Goal: Check status: Check status

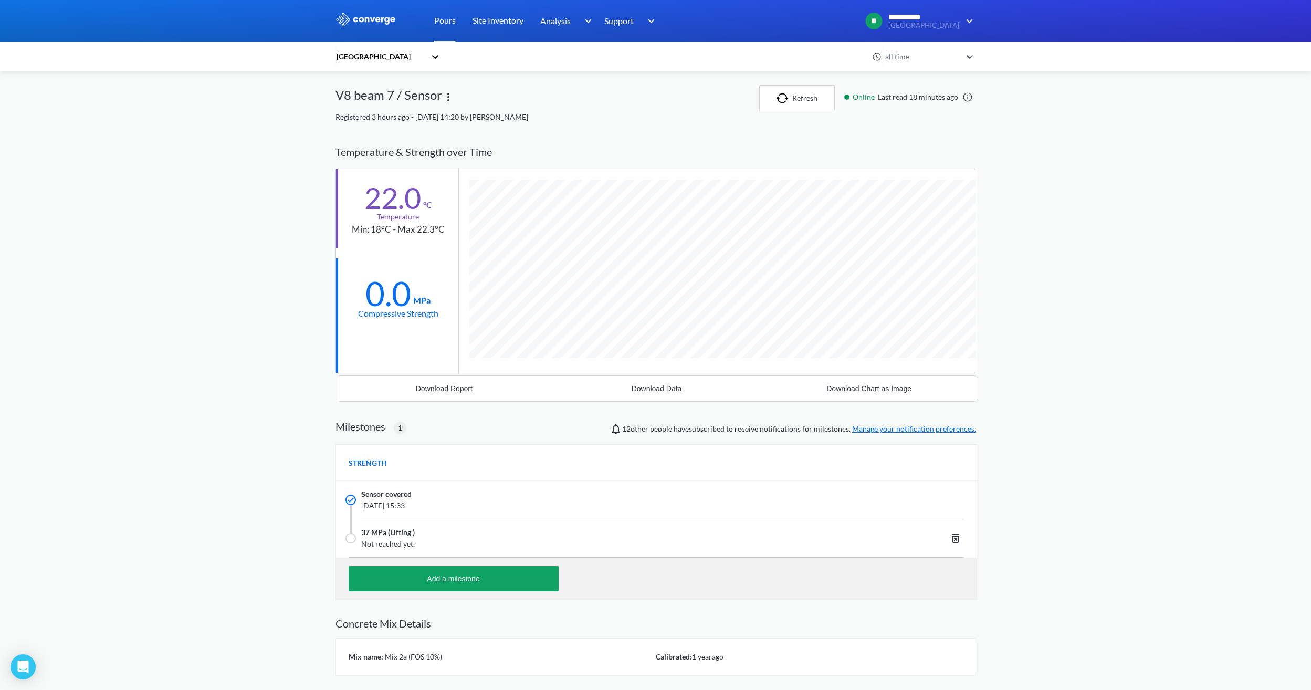
scroll to position [671, 640]
click at [786, 95] on img "button" at bounding box center [784, 98] width 16 height 10
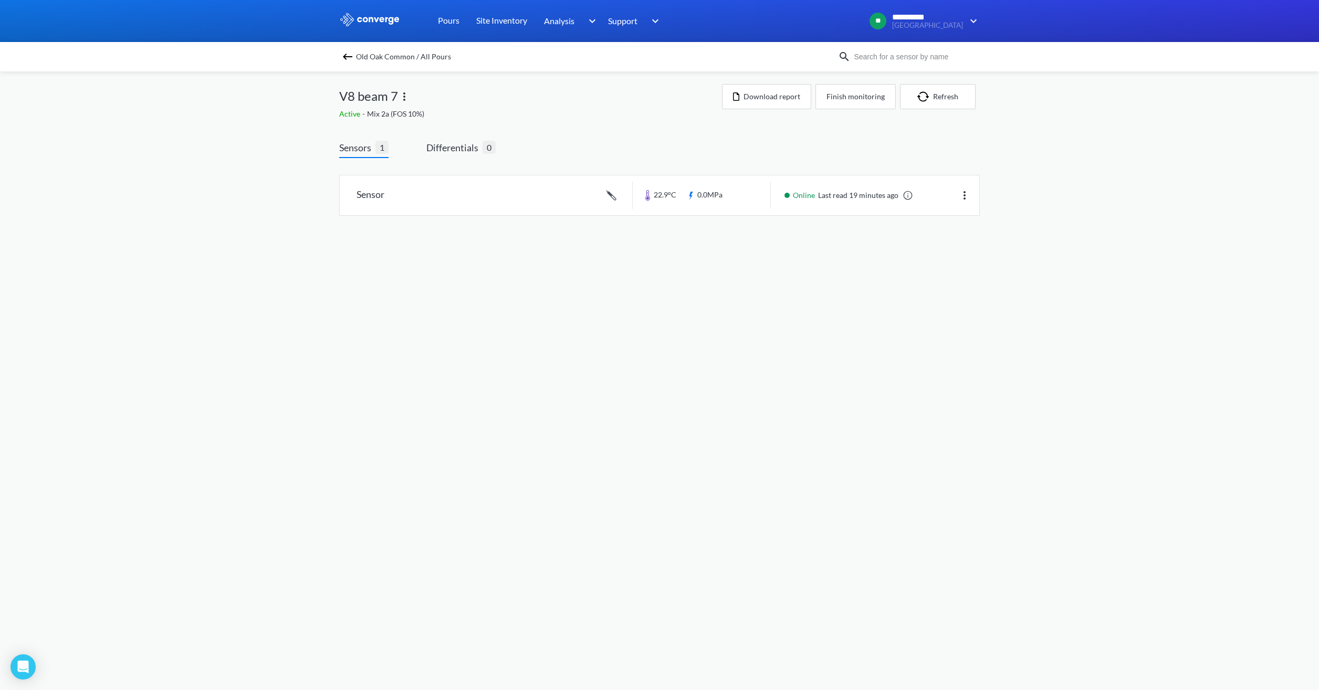
click at [352, 54] on img at bounding box center [347, 56] width 13 height 13
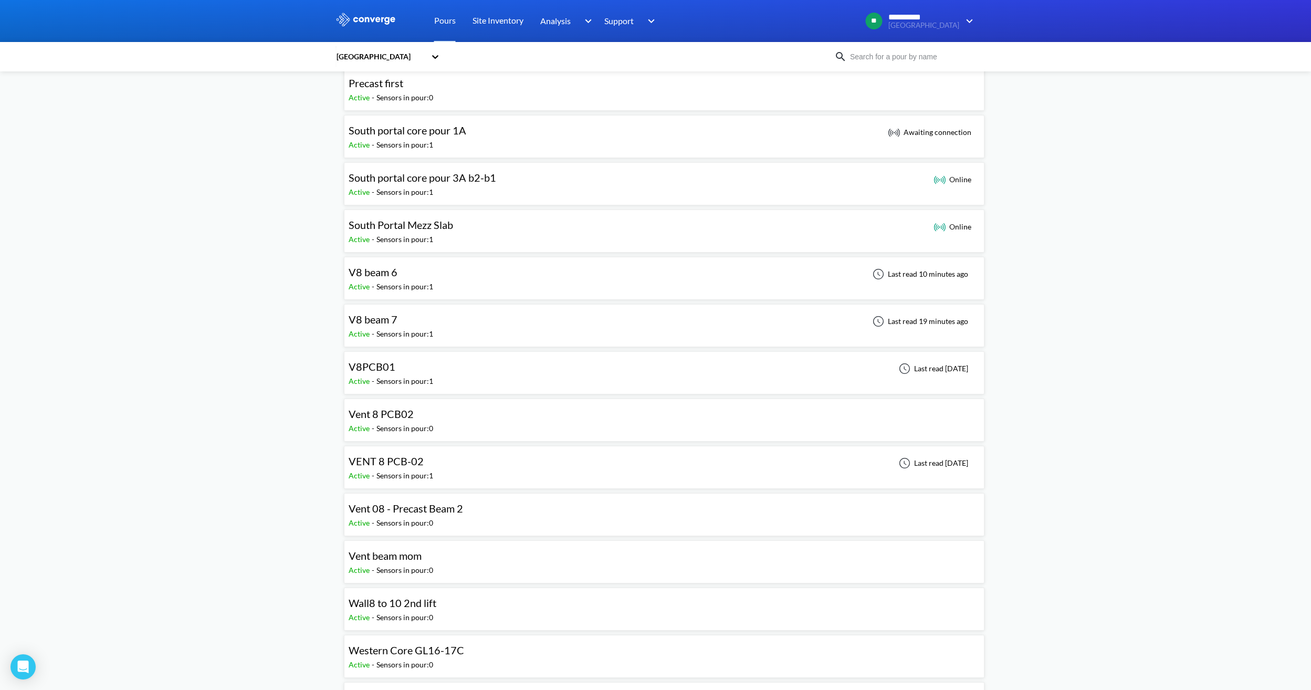
scroll to position [892, 0]
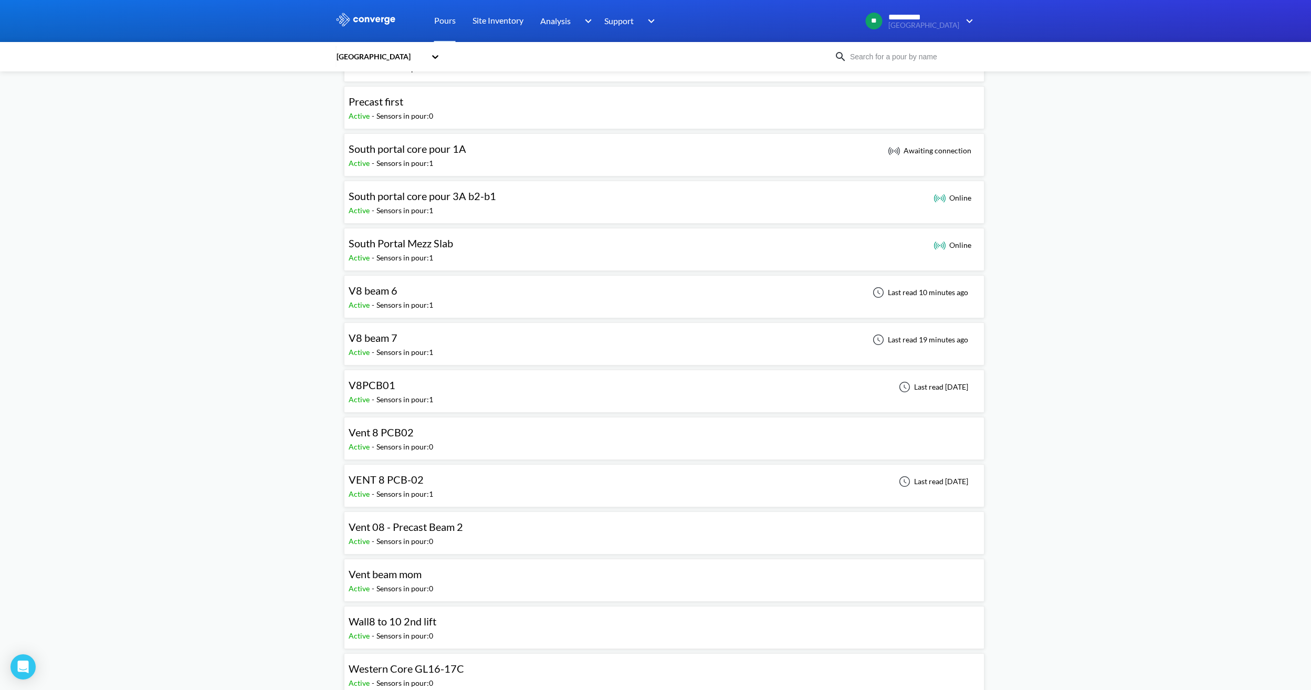
click at [455, 307] on div "V8 beam 6 Active - Sensors in pour: 1 Last read 10 minutes ago" at bounding box center [664, 297] width 631 height 34
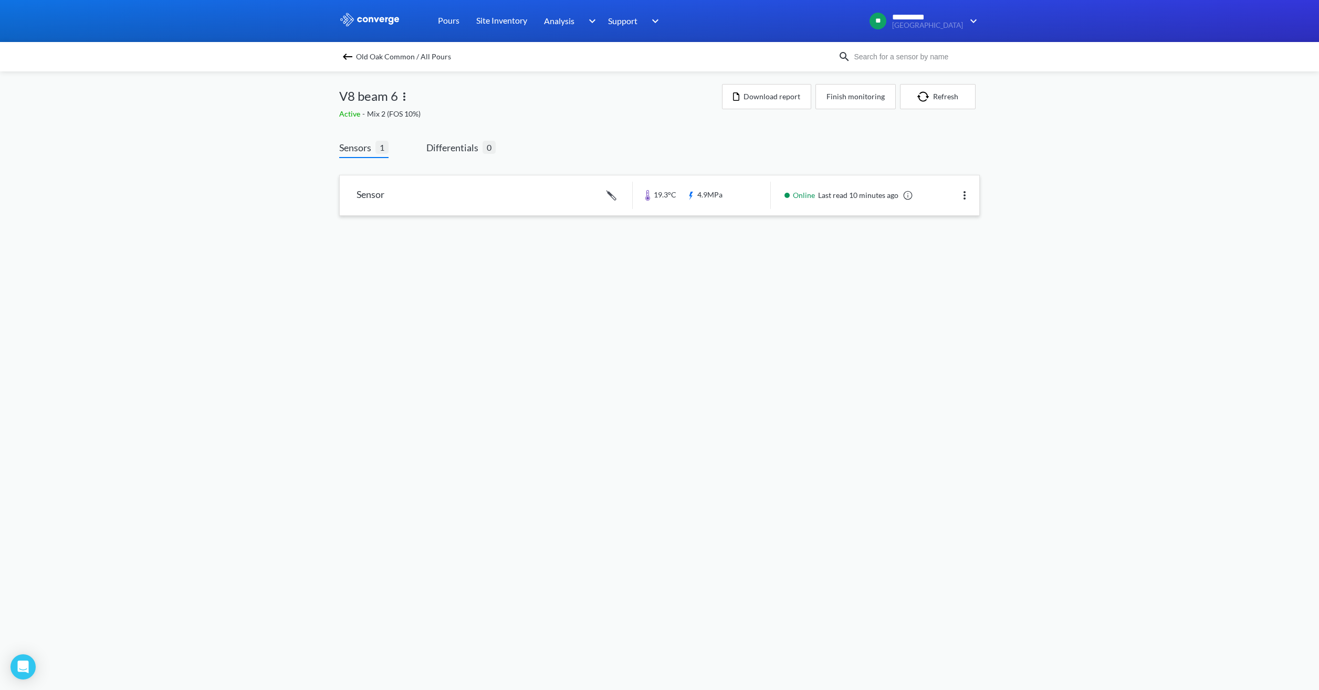
click at [550, 205] on link at bounding box center [659, 195] width 639 height 40
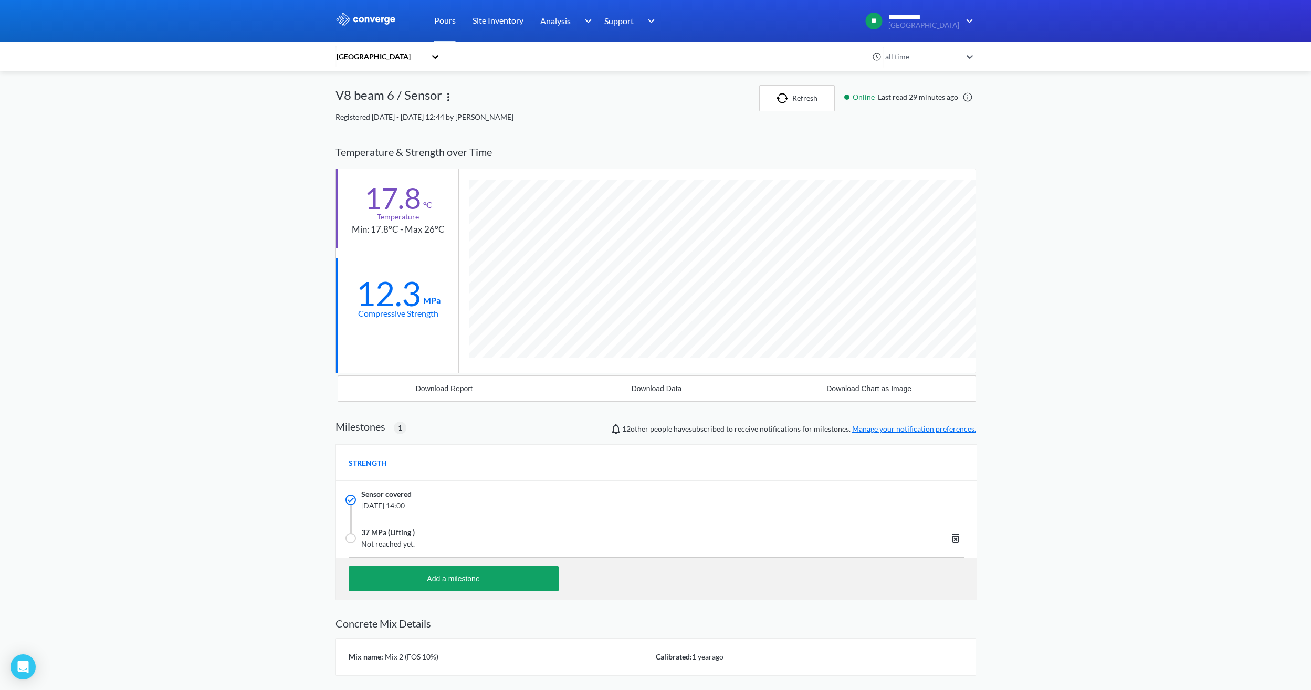
scroll to position [671, 640]
drag, startPoint x: 418, startPoint y: 297, endPoint x: 351, endPoint y: 279, distance: 69.5
click at [351, 279] on div "12.3 MPa Compressive Strength" at bounding box center [397, 297] width 122 height 79
drag, startPoint x: 351, startPoint y: 279, endPoint x: 438, endPoint y: 379, distance: 132.8
click at [443, 372] on div at bounding box center [397, 355] width 122 height 36
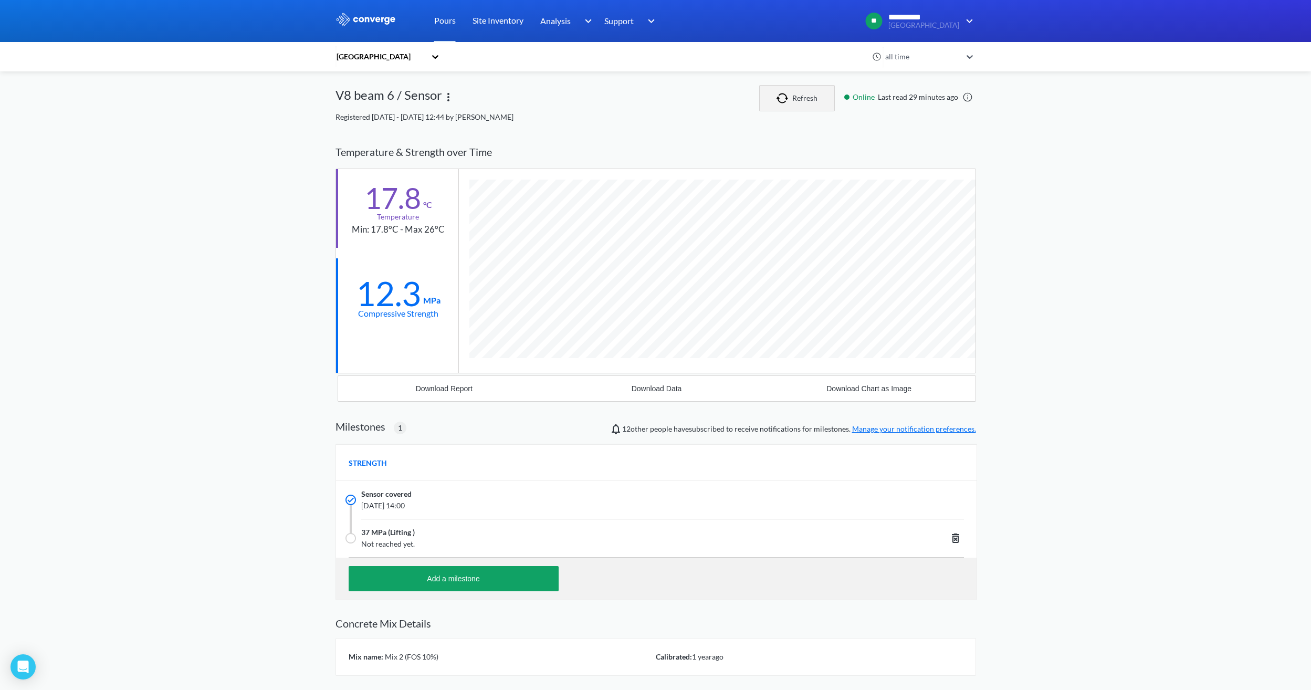
click at [798, 102] on button "Refresh" at bounding box center [797, 98] width 76 height 26
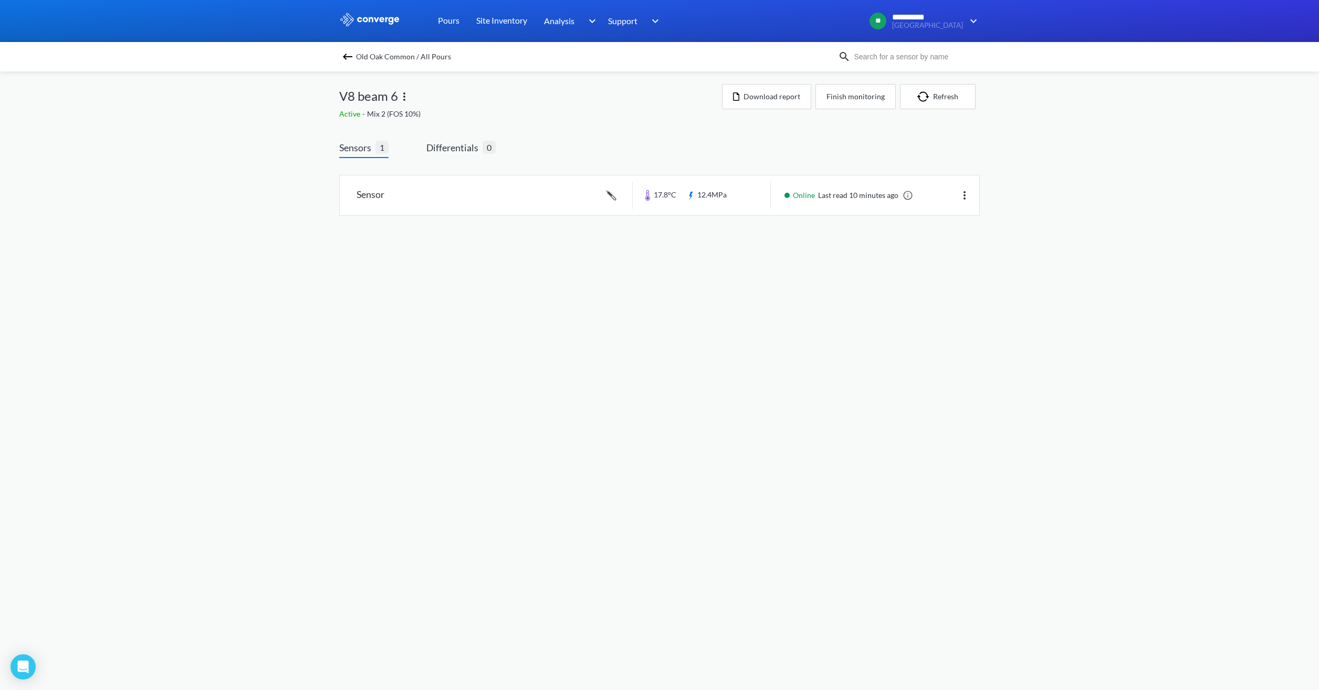
click at [351, 59] on img at bounding box center [347, 56] width 13 height 13
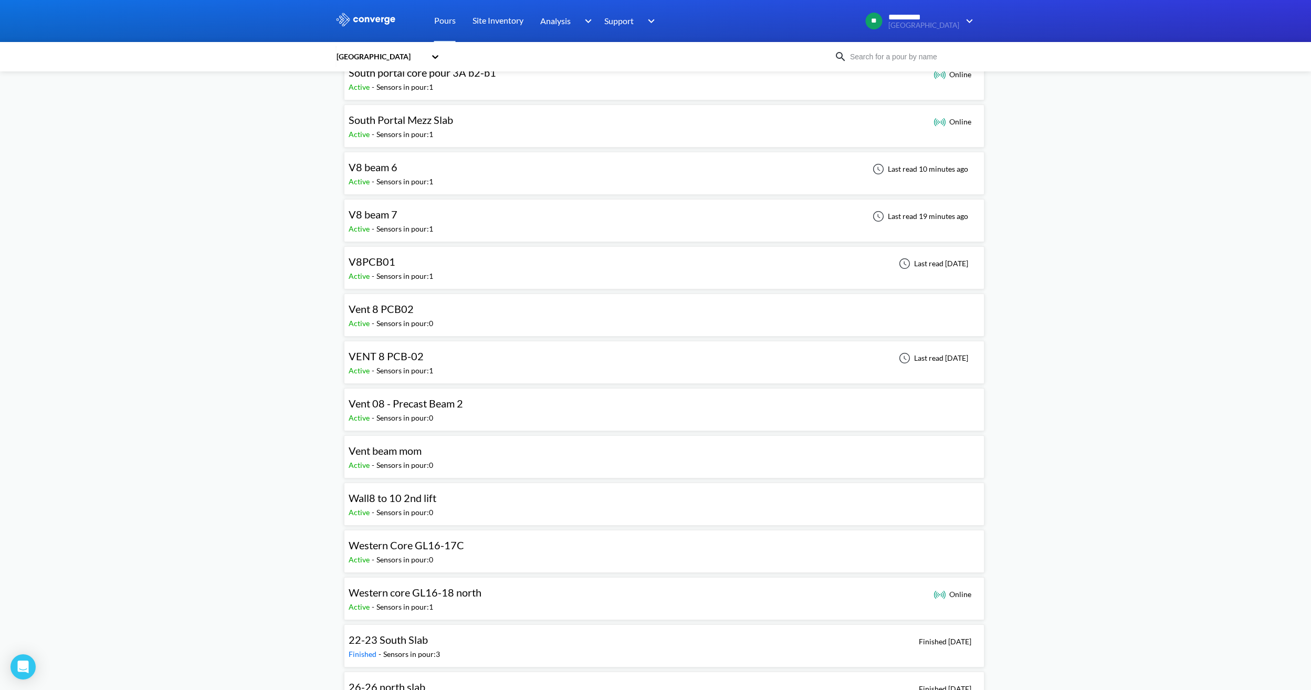
scroll to position [997, 0]
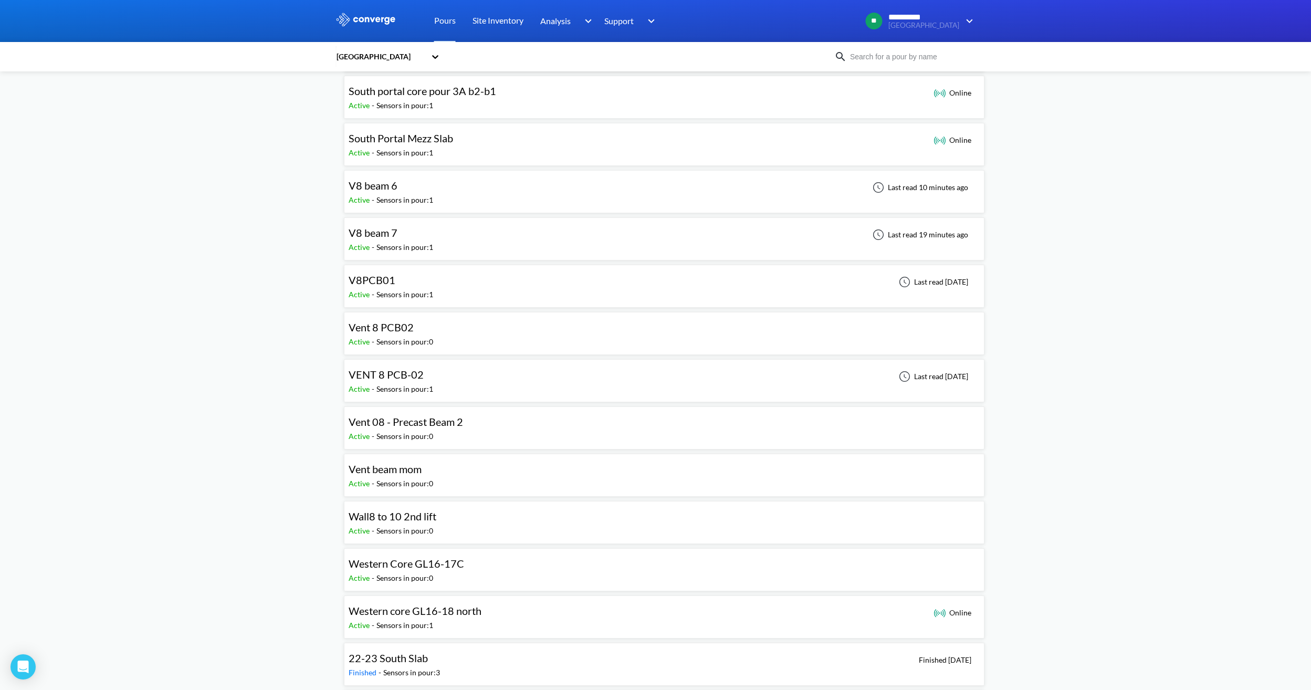
drag, startPoint x: 413, startPoint y: 238, endPoint x: 413, endPoint y: 305, distance: 67.2
click at [413, 238] on div "V8 beam 7" at bounding box center [391, 233] width 85 height 16
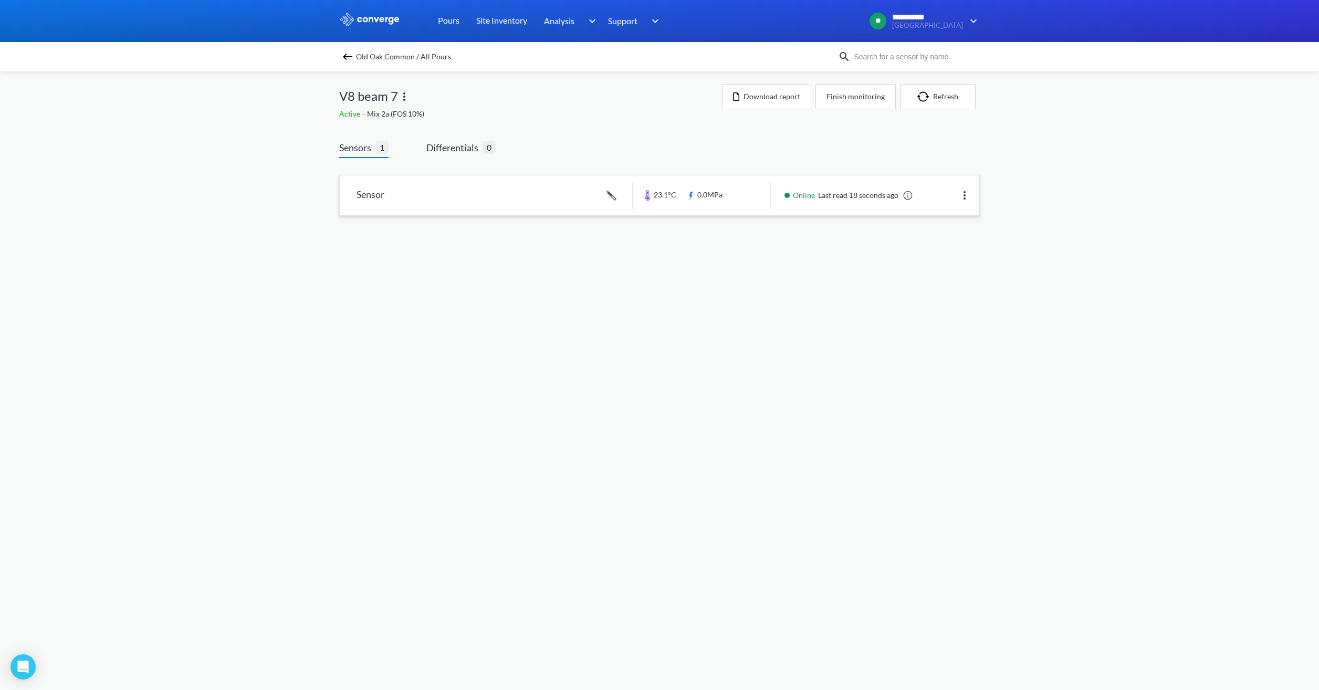
click at [720, 205] on link at bounding box center [659, 195] width 639 height 40
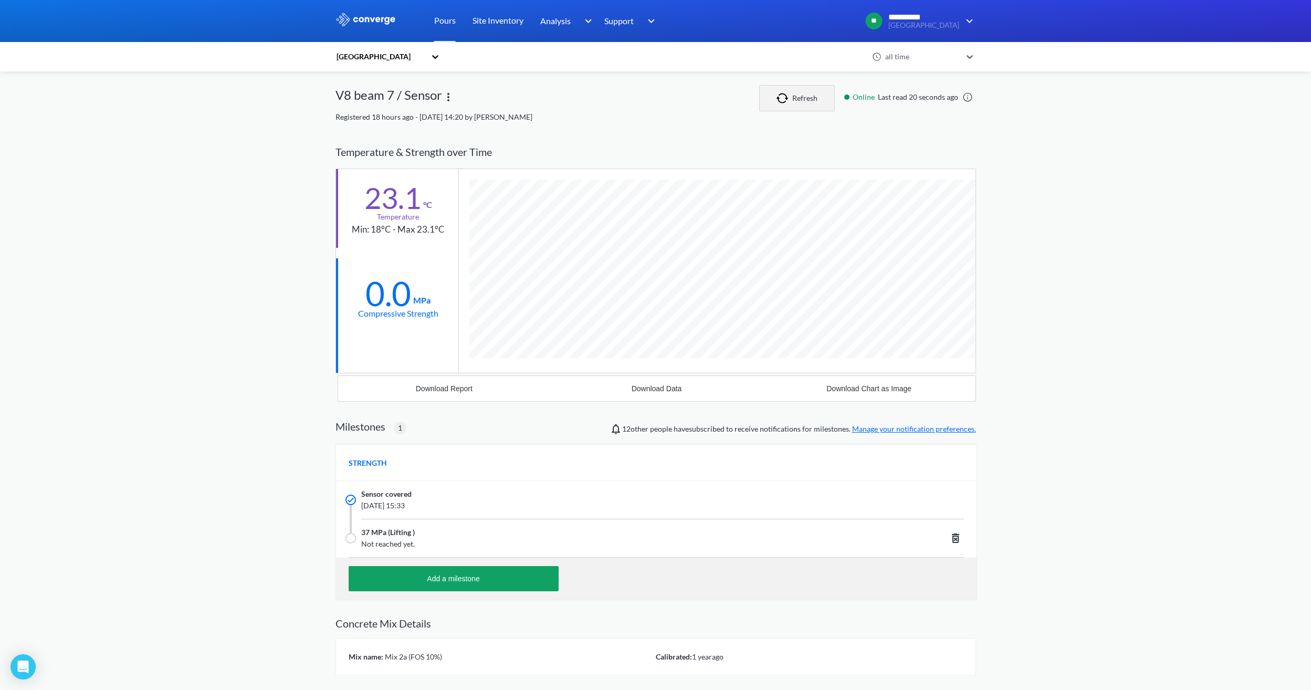
click at [796, 94] on button "Refresh" at bounding box center [797, 98] width 76 height 26
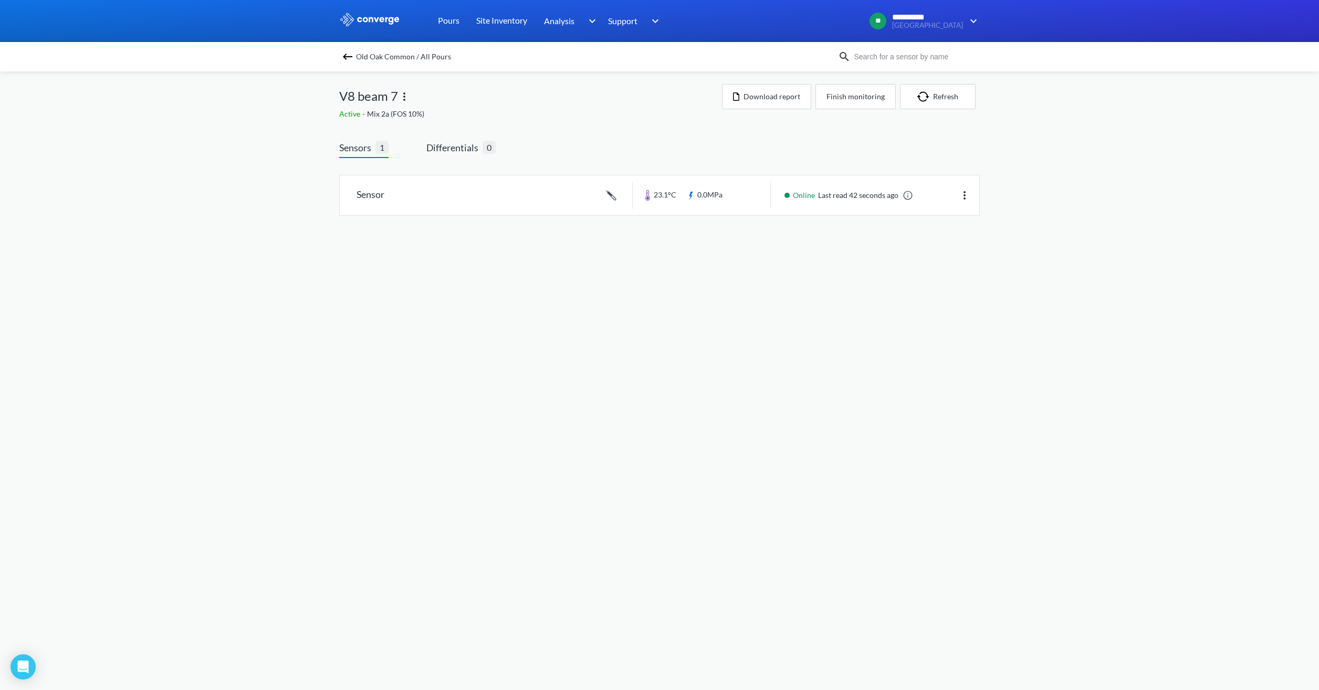
click at [350, 50] on img at bounding box center [347, 56] width 13 height 13
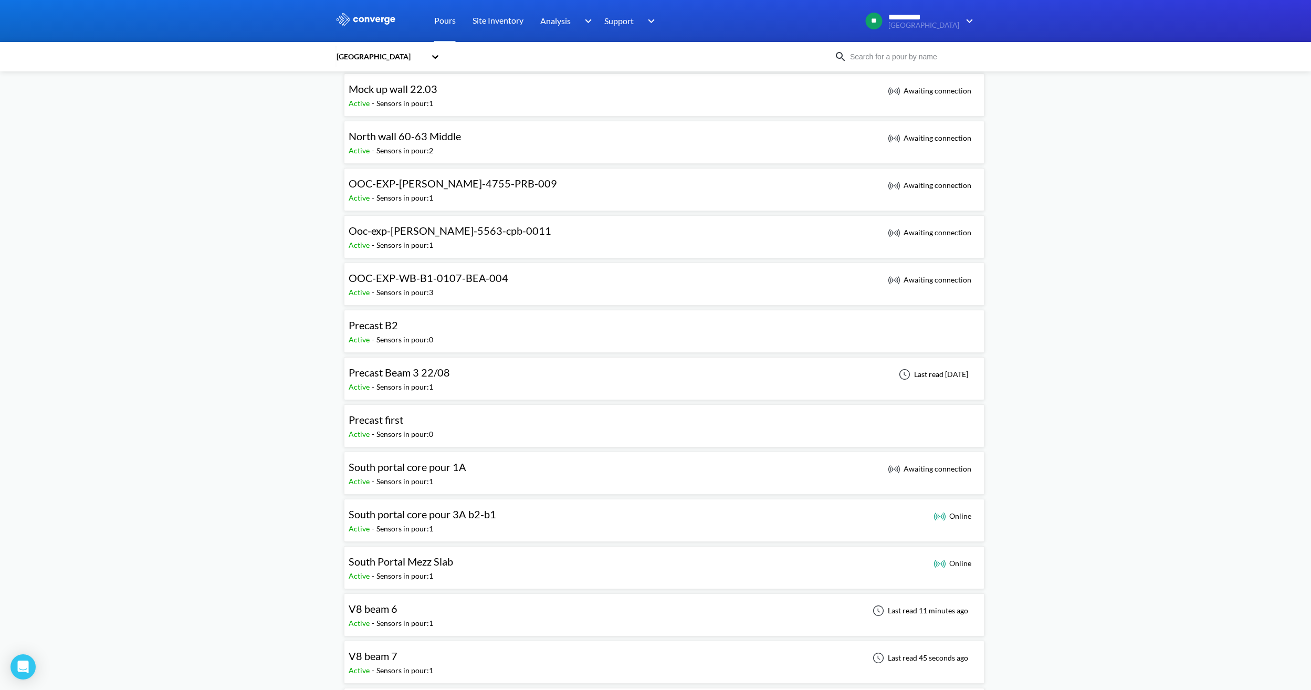
scroll to position [577, 0]
click at [467, 379] on div "Precast Beam 3 22/08 Active - Sensors in pour: 1 Last read [DATE]" at bounding box center [664, 376] width 631 height 34
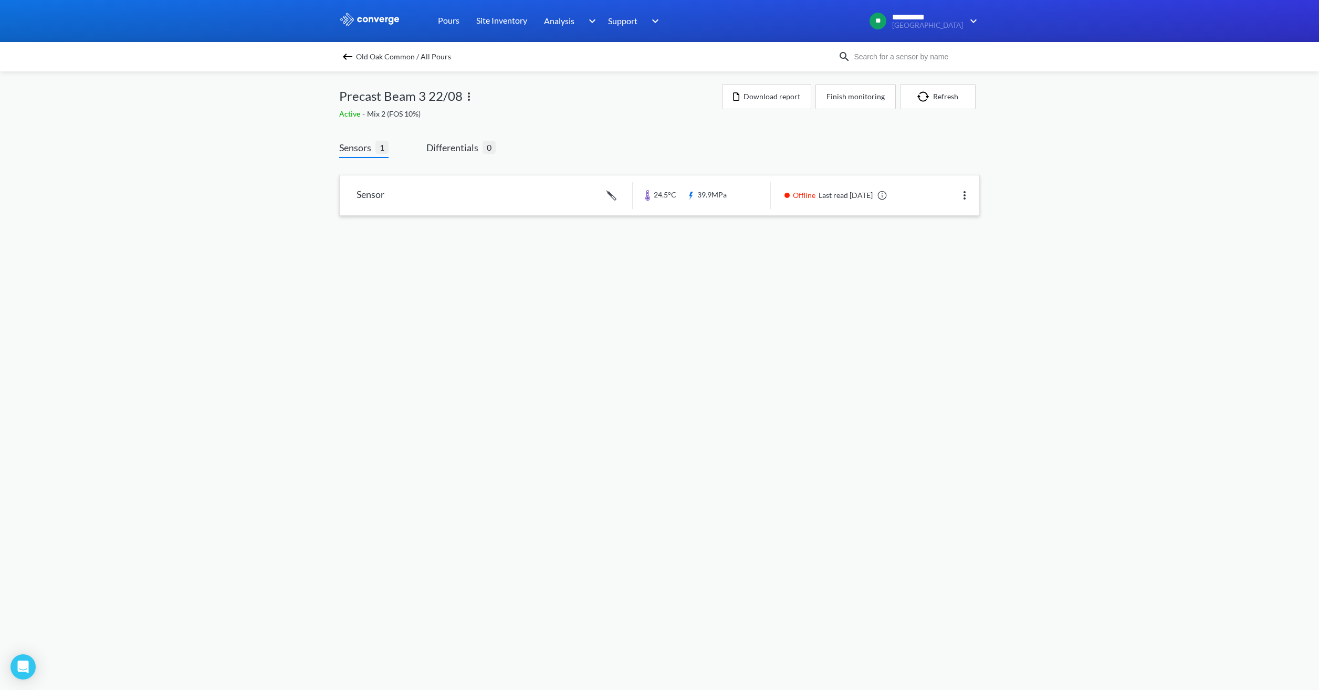
click at [523, 201] on link at bounding box center [659, 195] width 639 height 40
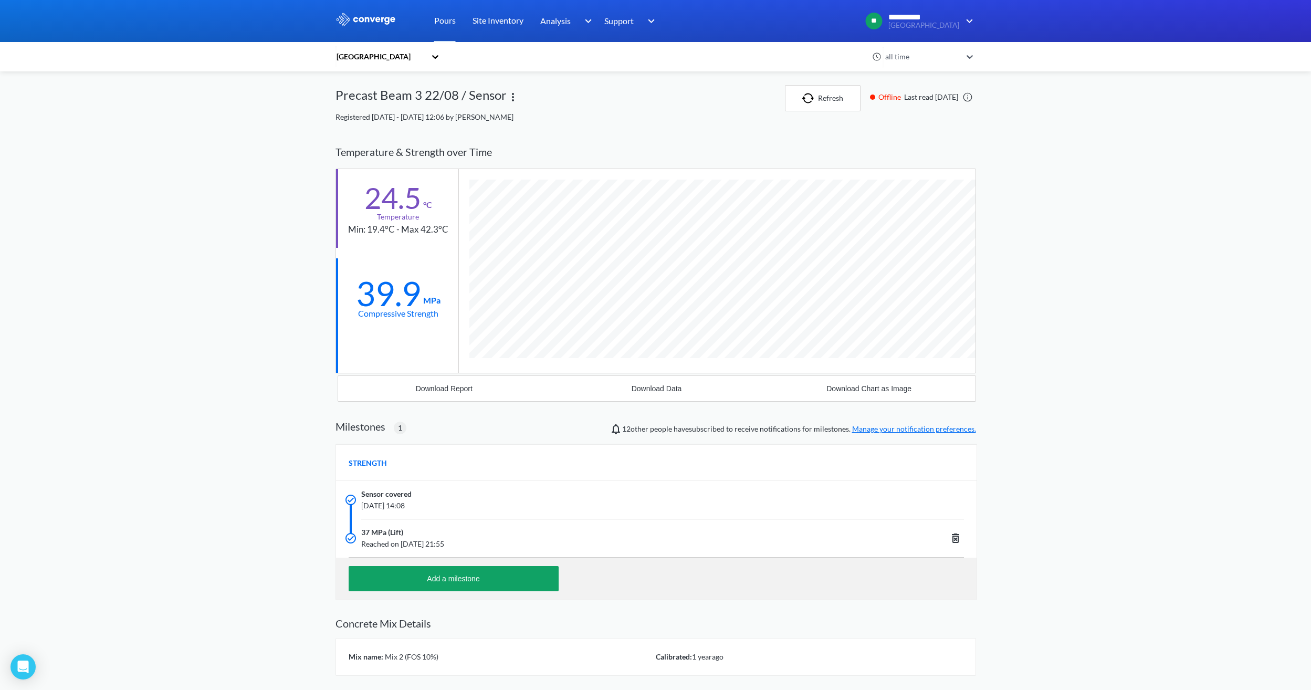
scroll to position [671, 640]
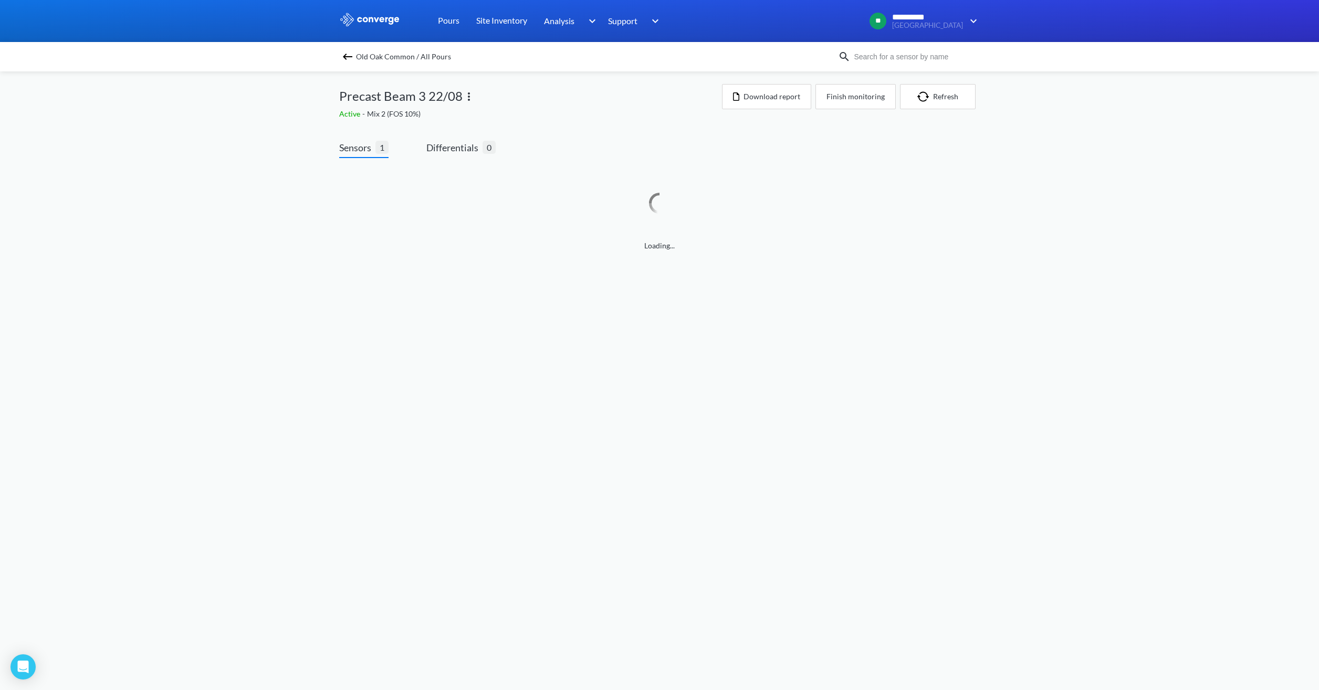
click at [350, 59] on img at bounding box center [347, 56] width 13 height 13
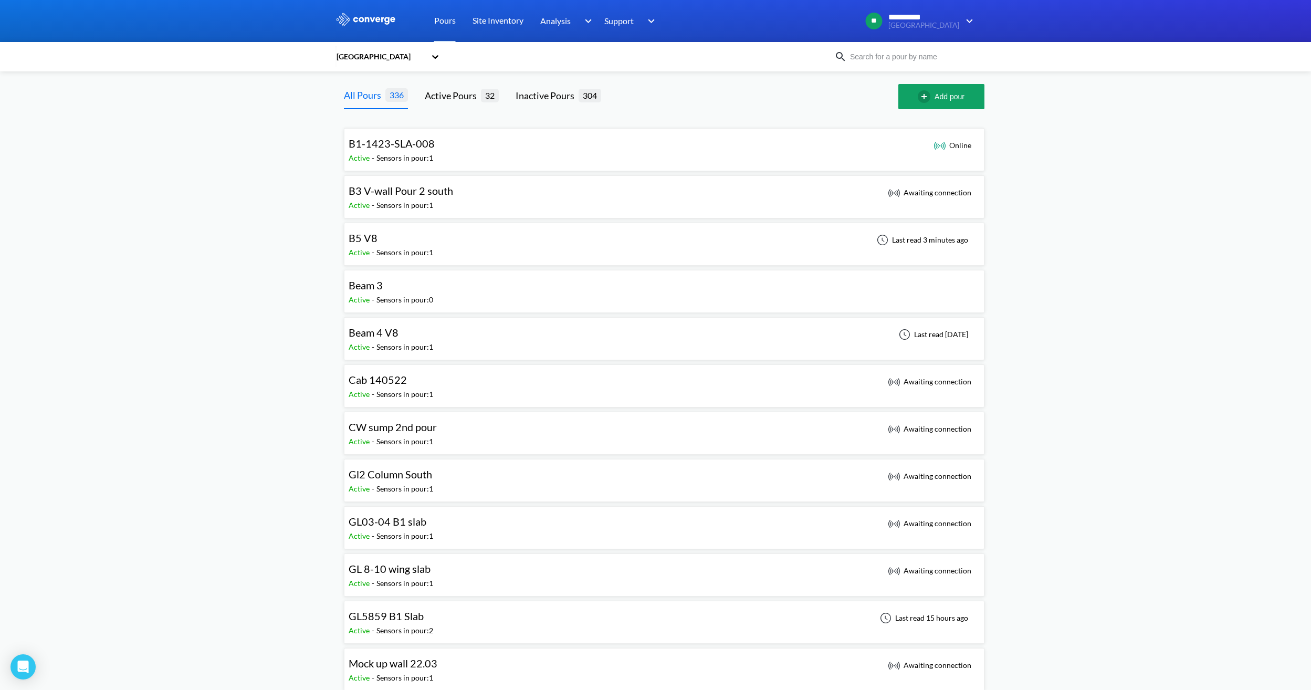
click at [385, 238] on div "B5 V8" at bounding box center [391, 238] width 85 height 16
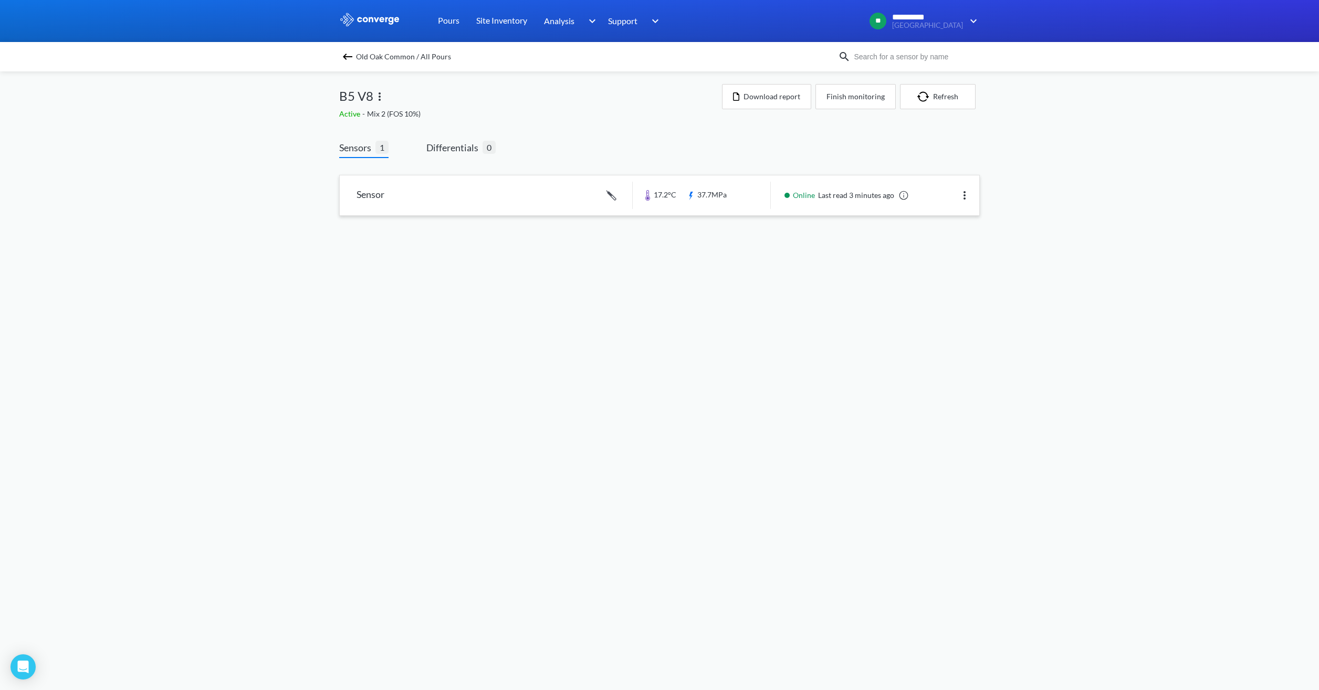
click at [704, 202] on link at bounding box center [659, 195] width 639 height 40
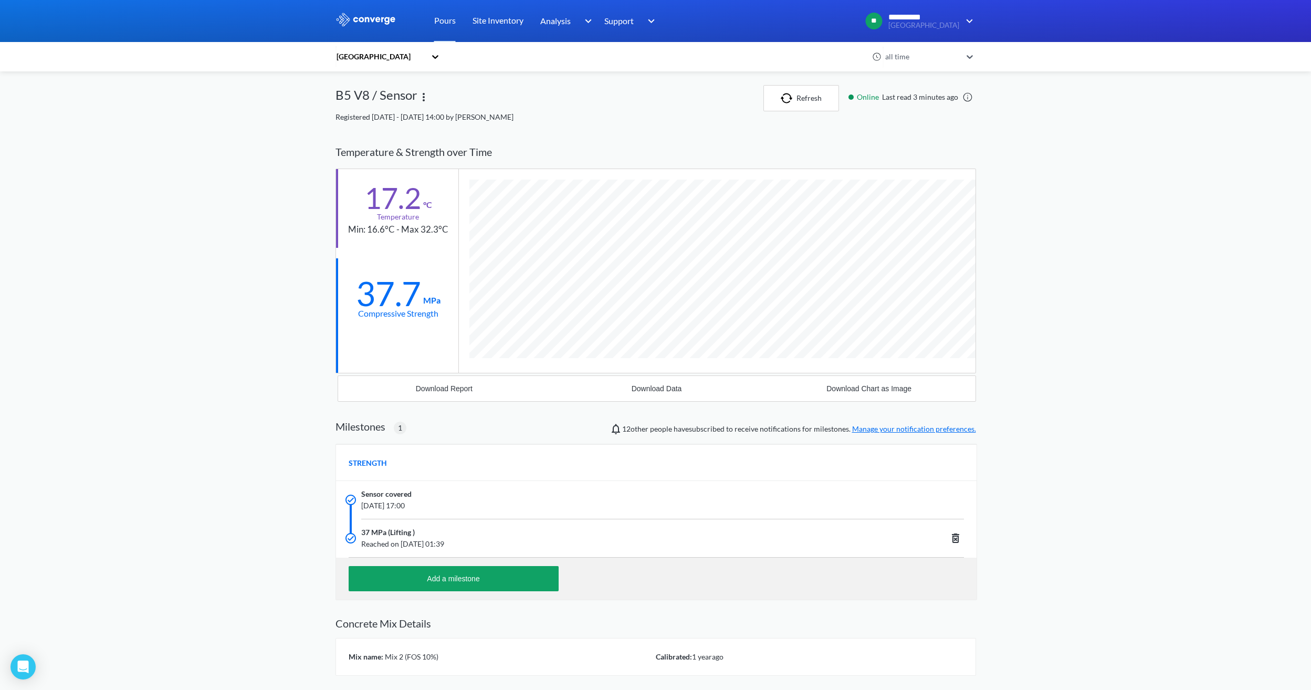
scroll to position [671, 640]
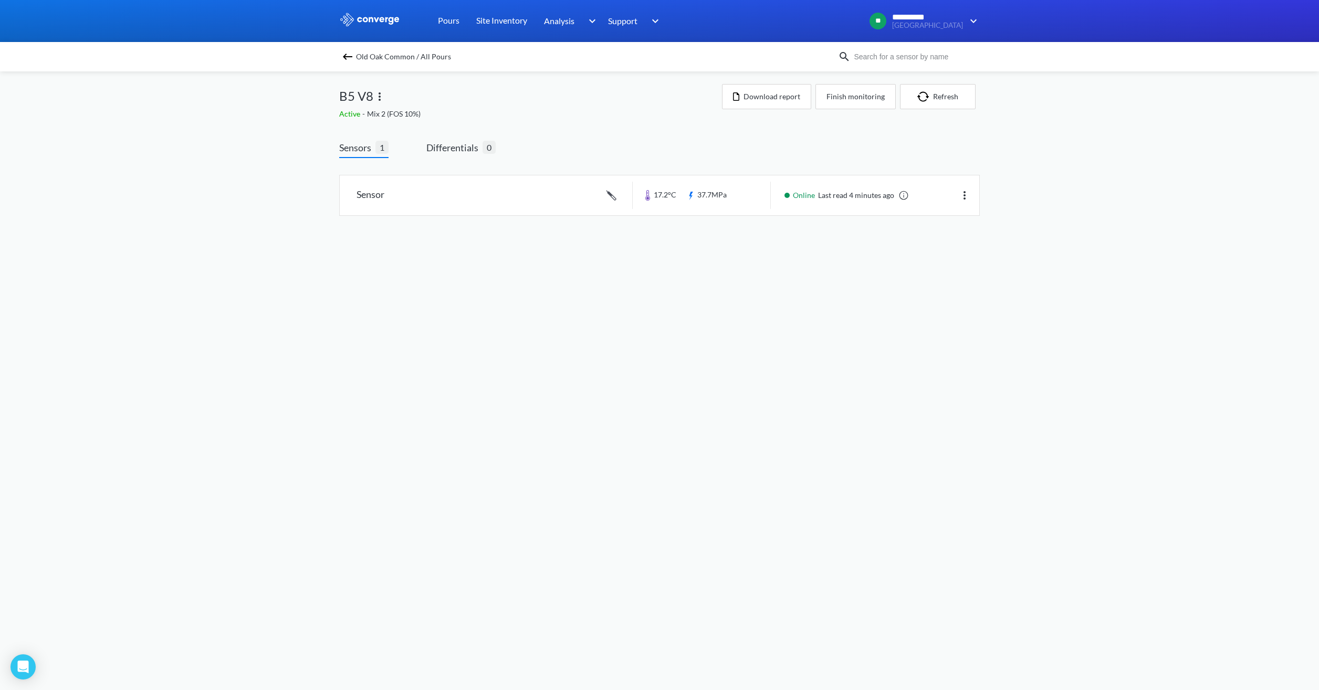
click at [351, 54] on img at bounding box center [347, 56] width 13 height 13
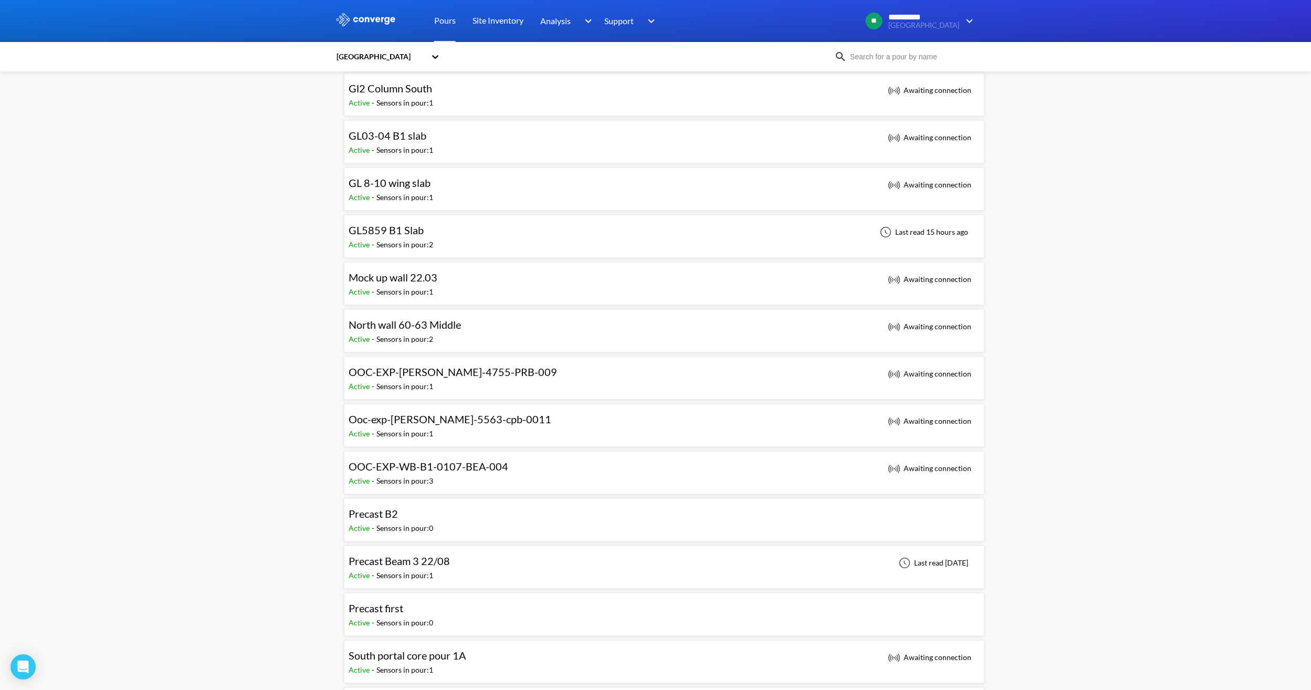
scroll to position [367, 0]
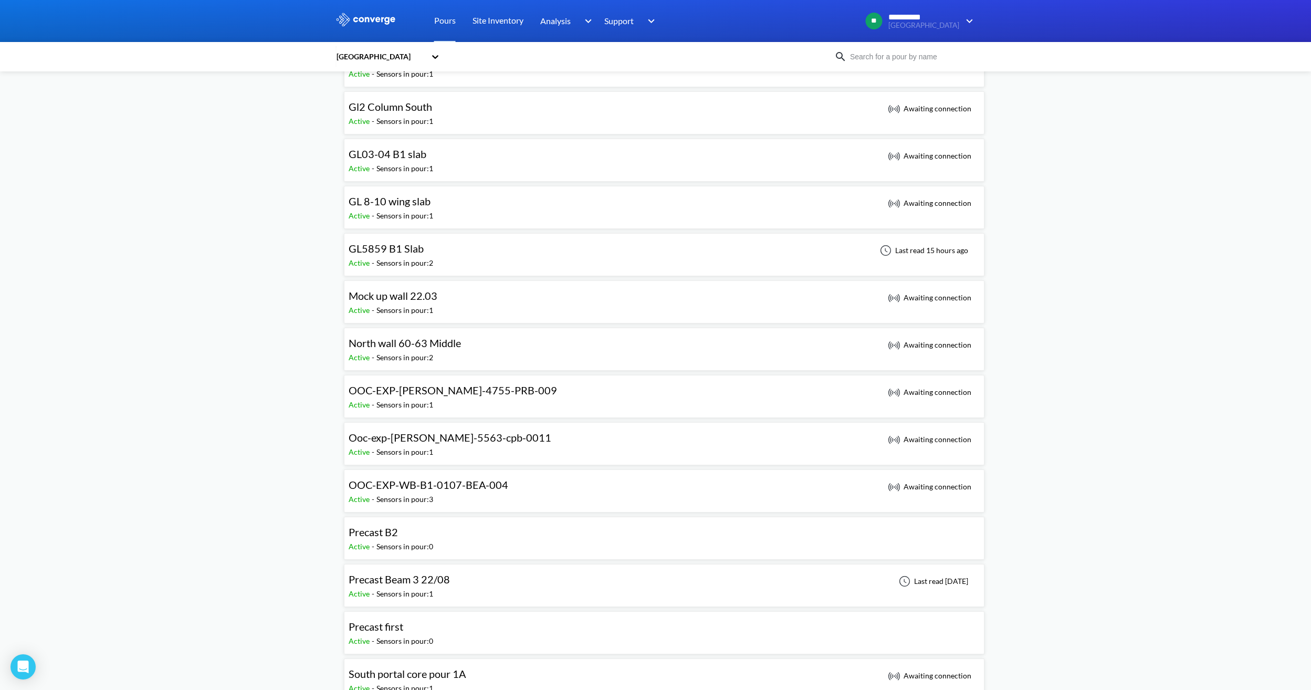
drag, startPoint x: 447, startPoint y: 254, endPoint x: 553, endPoint y: 273, distance: 107.7
click at [447, 254] on div "GL5859 B1 Slab Active - Sensors in pour: 2 Last read 15 hours ago" at bounding box center [664, 255] width 631 height 34
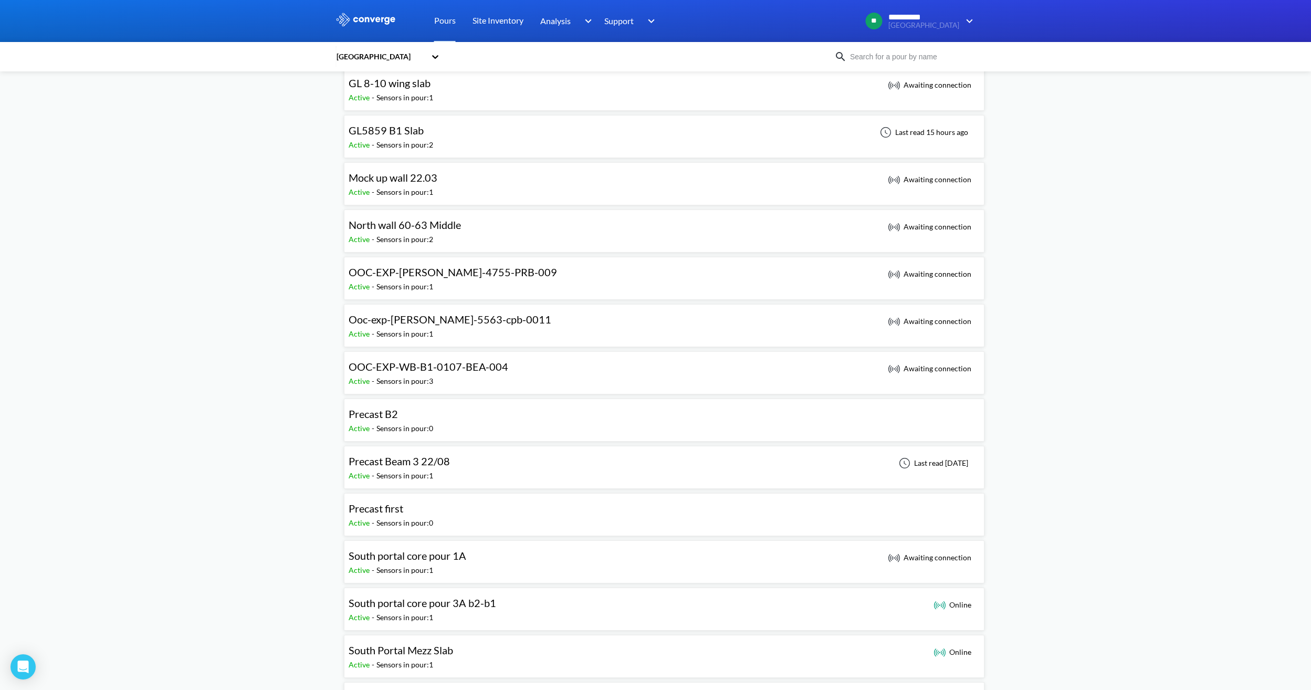
scroll to position [577, 0]
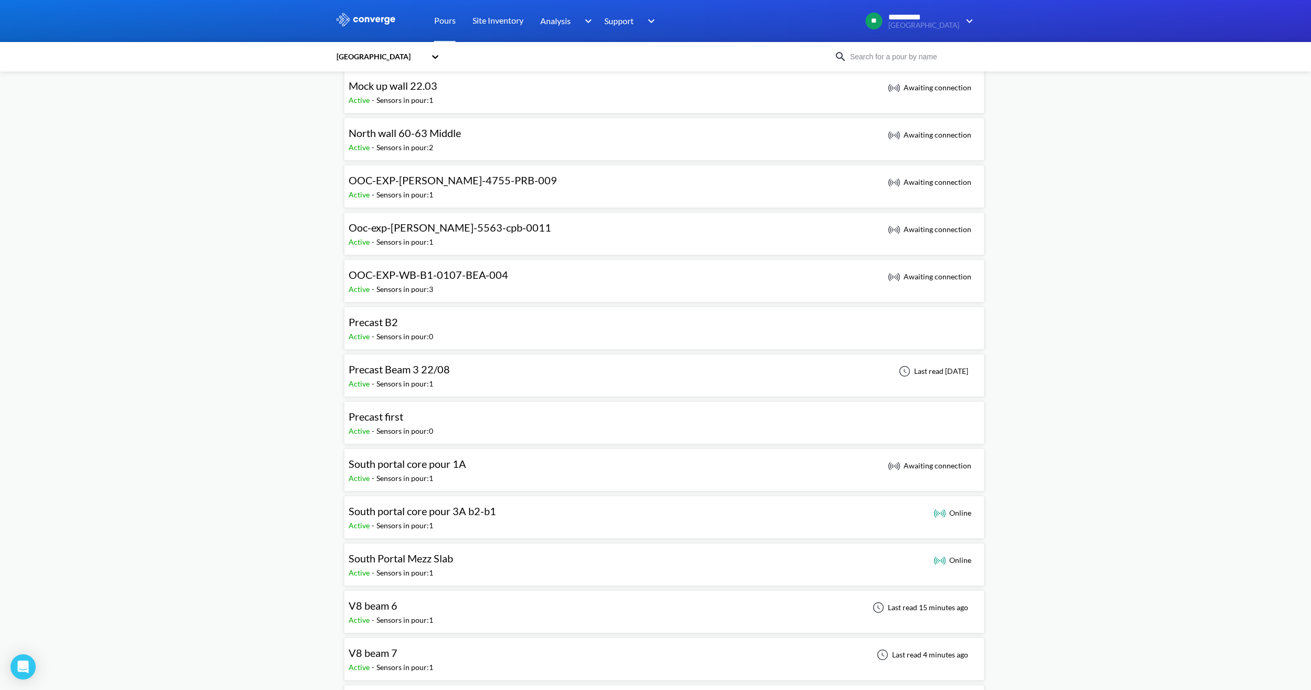
drag, startPoint x: 836, startPoint y: 321, endPoint x: 466, endPoint y: 333, distance: 370.8
click at [466, 333] on div "Precast B2 Active - Sensors in pour: 0" at bounding box center [664, 328] width 631 height 34
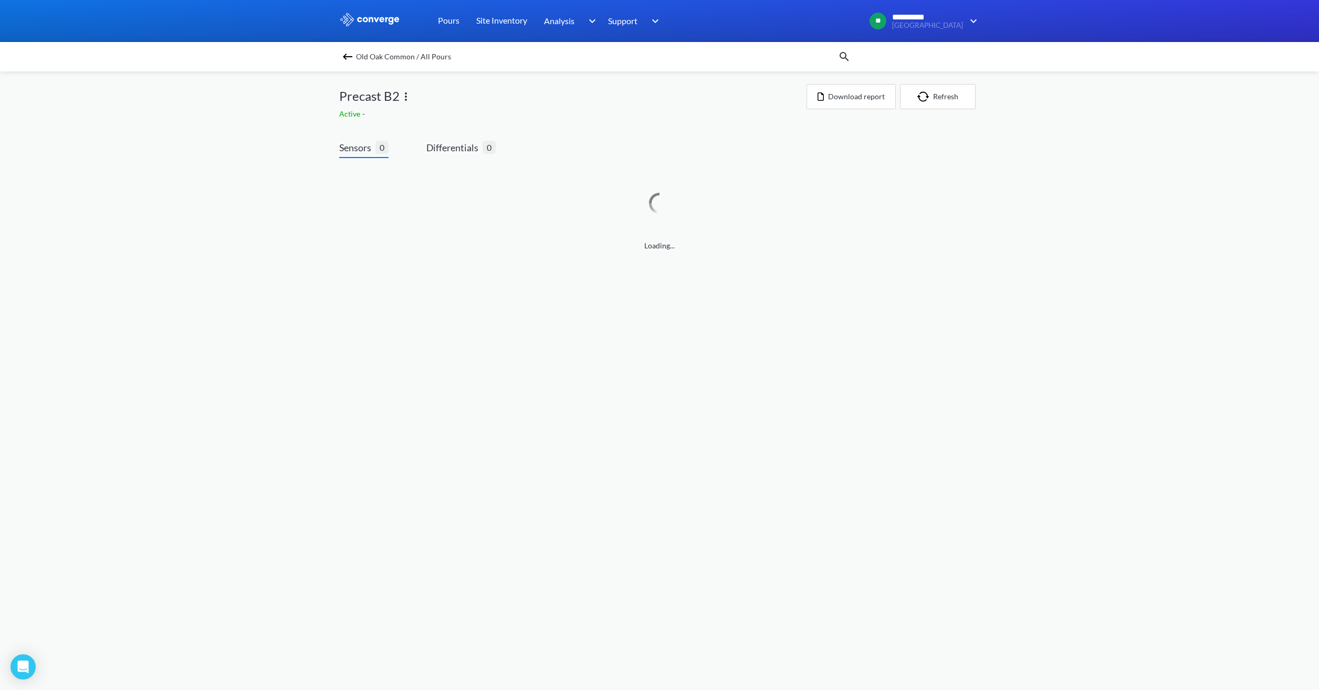
click at [403, 94] on img at bounding box center [405, 96] width 13 height 13
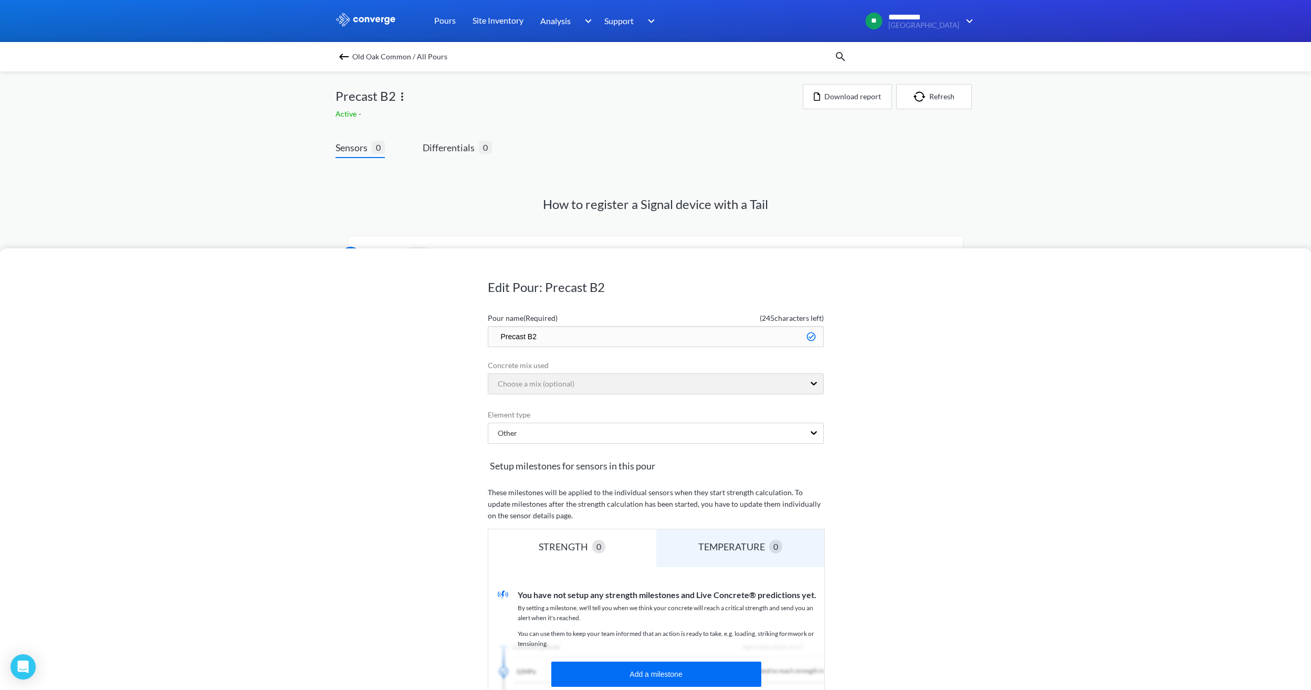
click at [406, 96] on img at bounding box center [402, 96] width 13 height 13
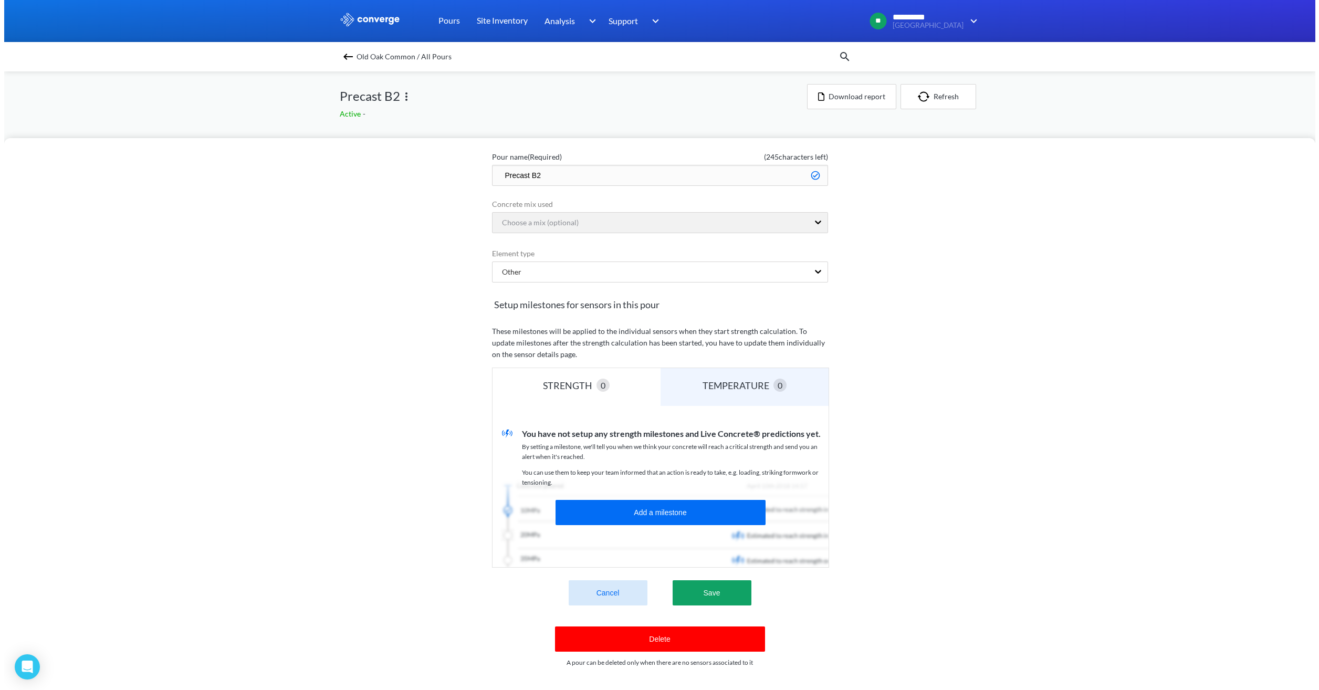
scroll to position [59, 0]
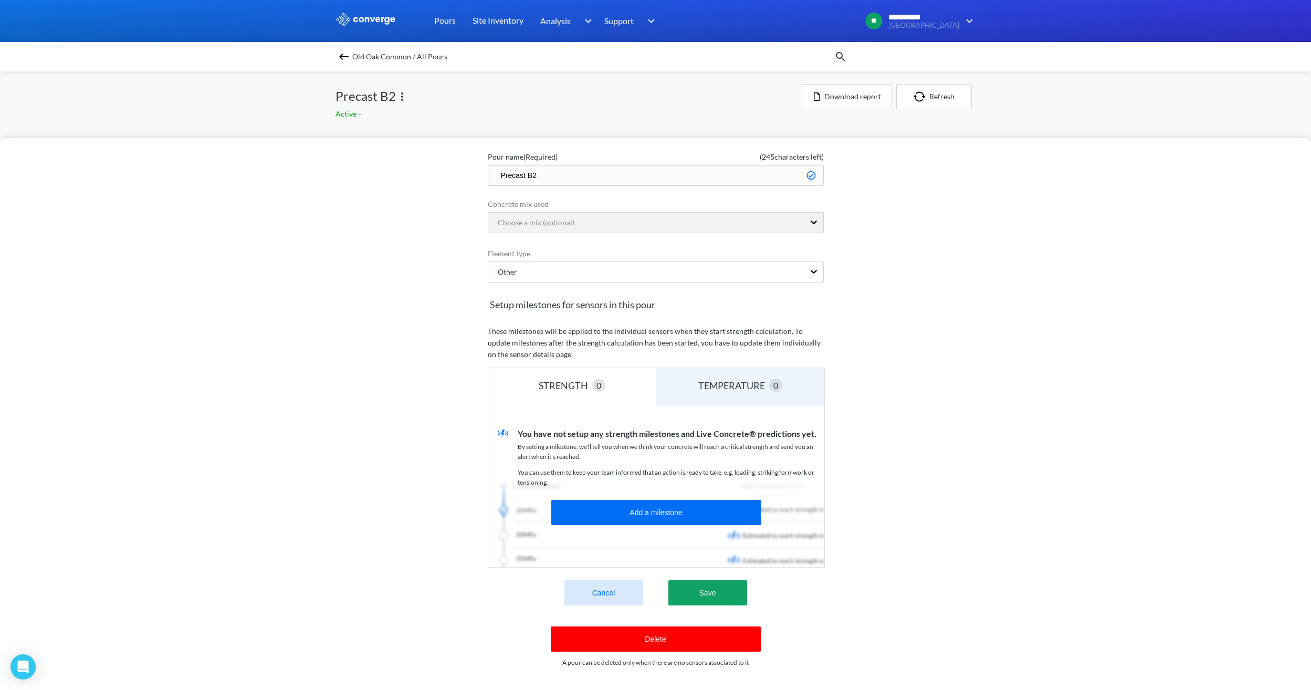
click at [642, 626] on button "Delete" at bounding box center [656, 638] width 210 height 25
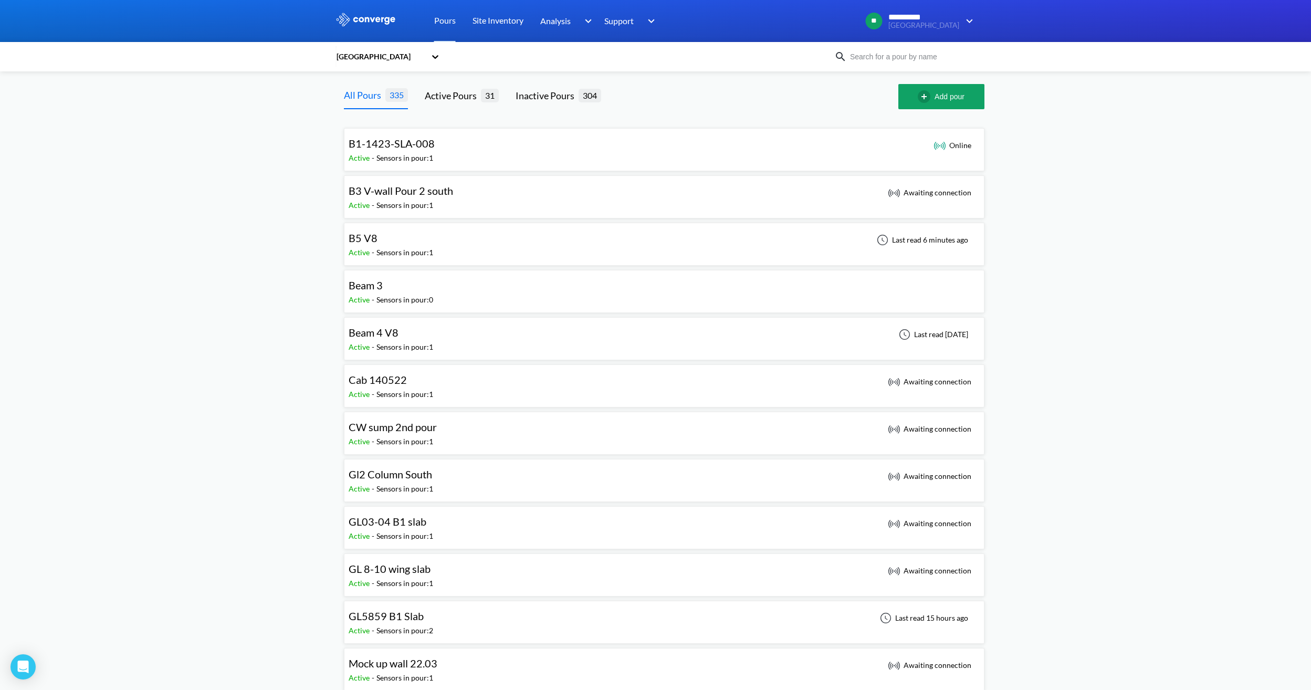
click at [497, 197] on div "B3 V-wall Pour 2 south Active - Sensors in pour: 1 Awaiting connection" at bounding box center [664, 197] width 631 height 34
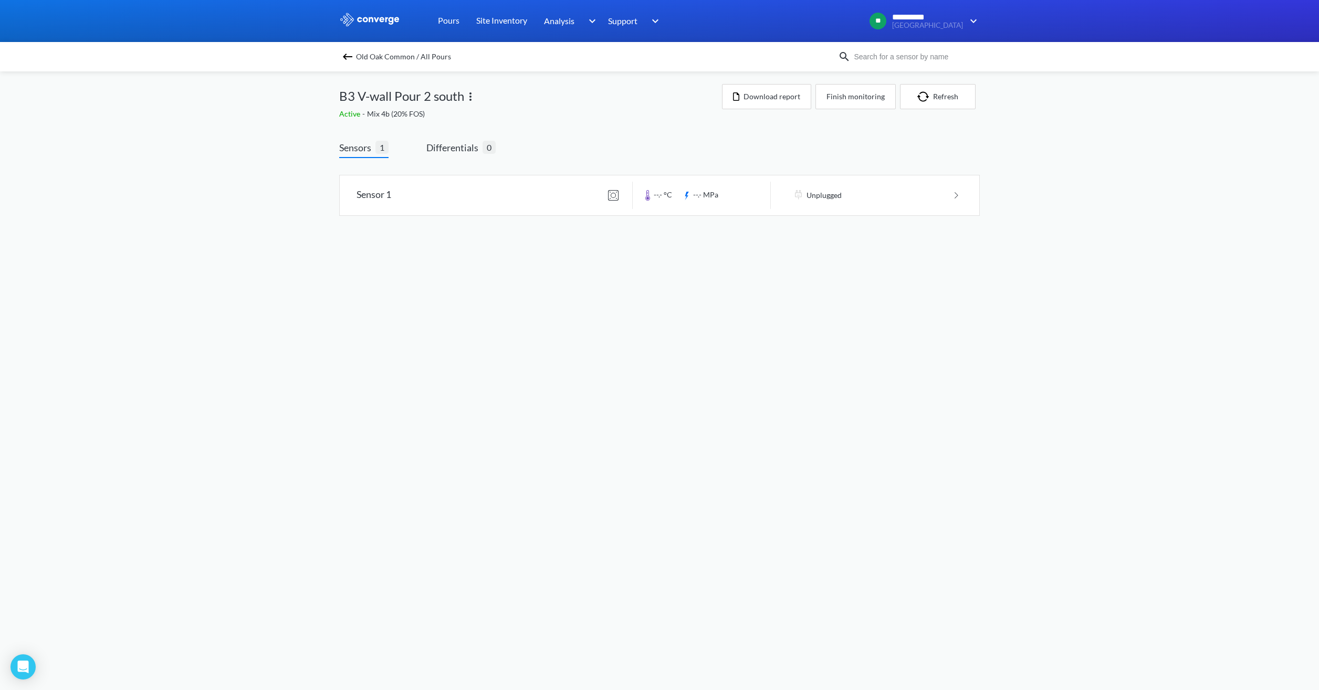
click at [472, 97] on img at bounding box center [470, 96] width 13 height 13
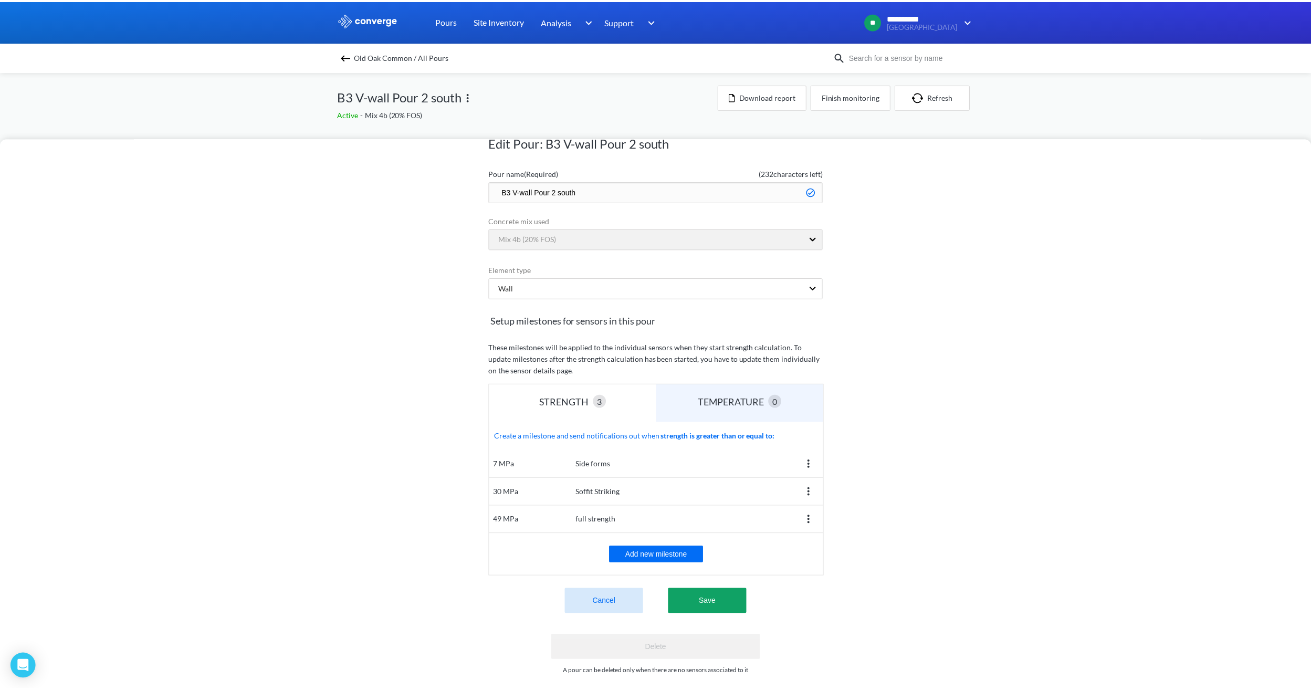
scroll to position [51, 0]
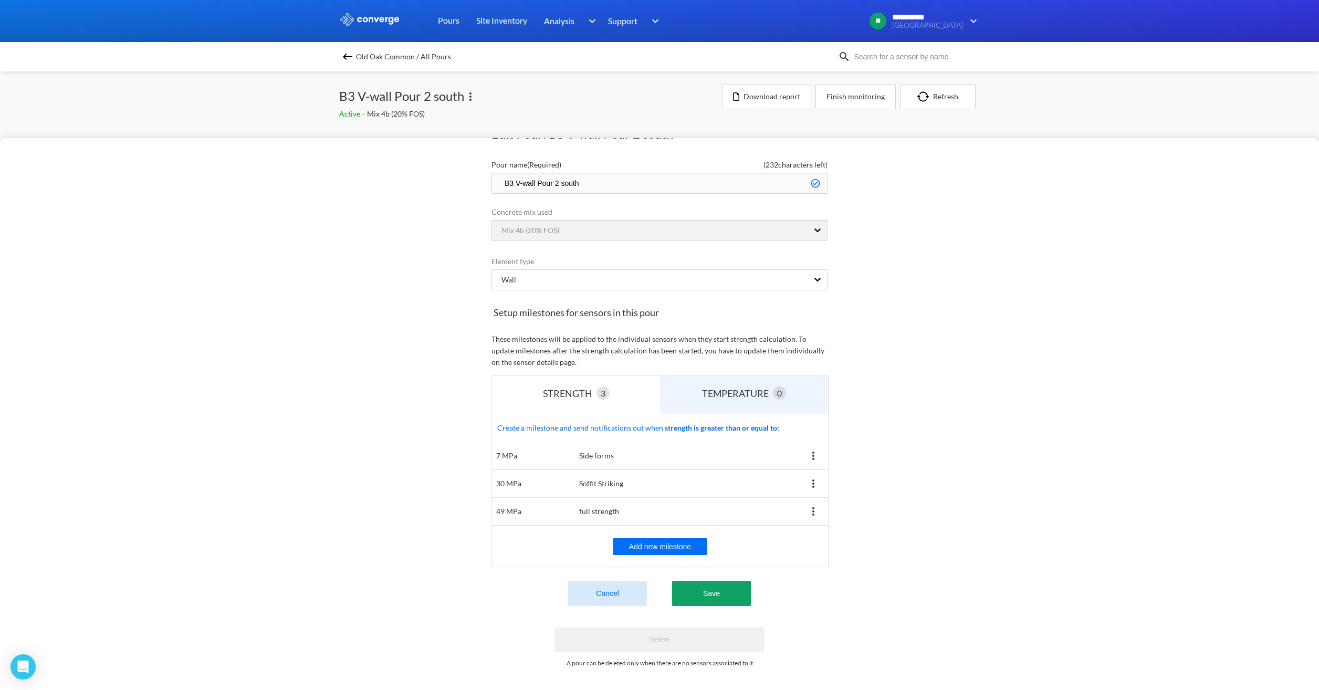
click at [626, 581] on button "Cancel" at bounding box center [607, 593] width 79 height 25
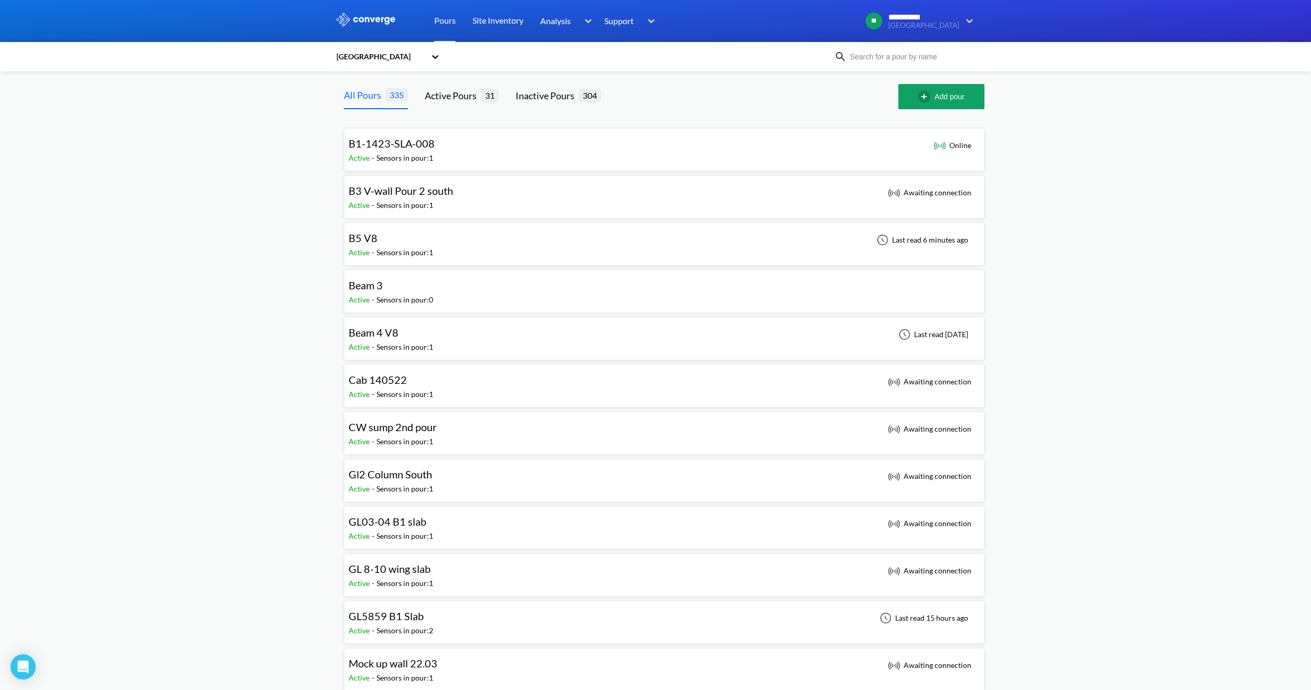
click at [432, 291] on div "Beam 3" at bounding box center [391, 285] width 85 height 16
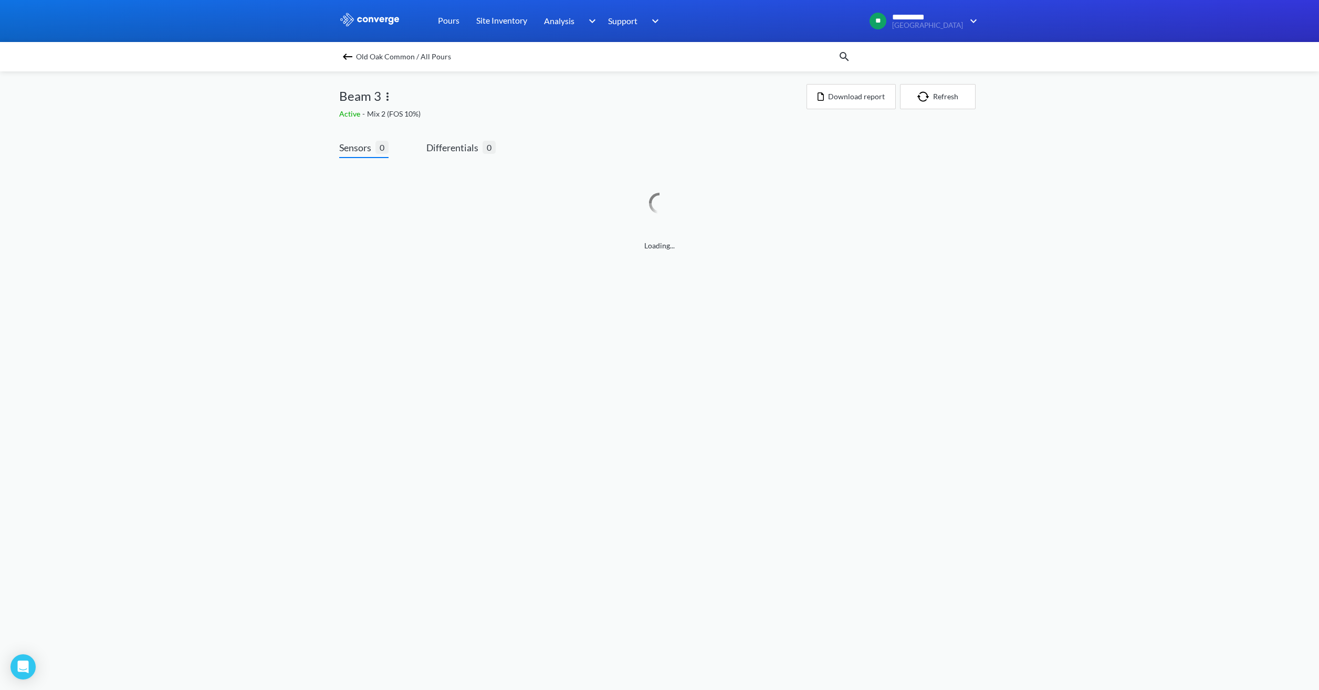
click at [389, 100] on img at bounding box center [387, 96] width 13 height 13
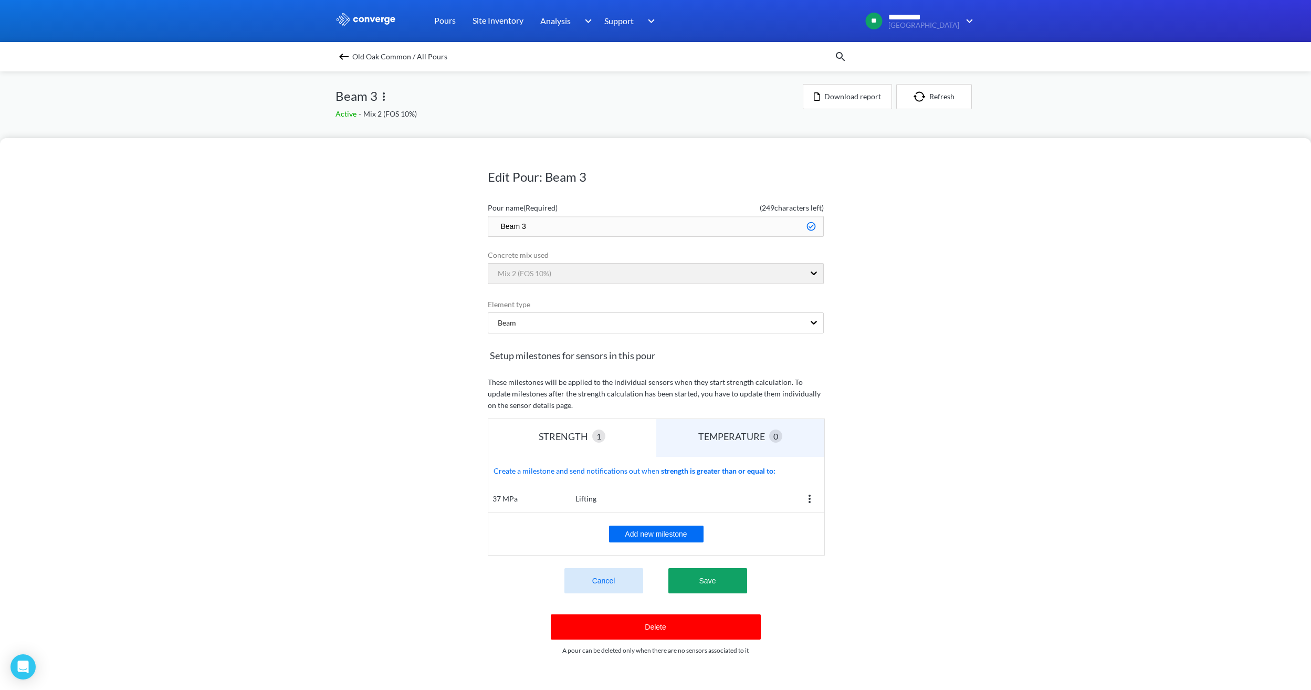
click at [388, 0] on div "**********" at bounding box center [655, 0] width 1311 height 0
click at [648, 622] on button "Delete" at bounding box center [656, 626] width 210 height 25
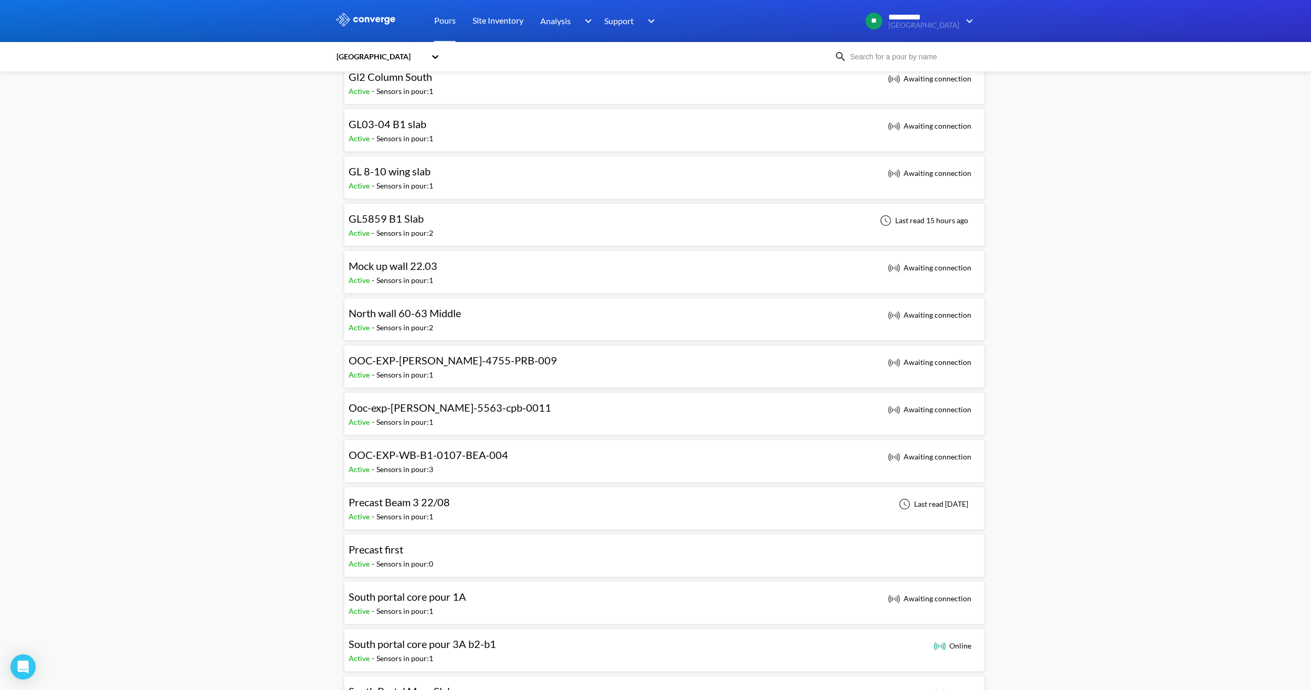
scroll to position [367, 0]
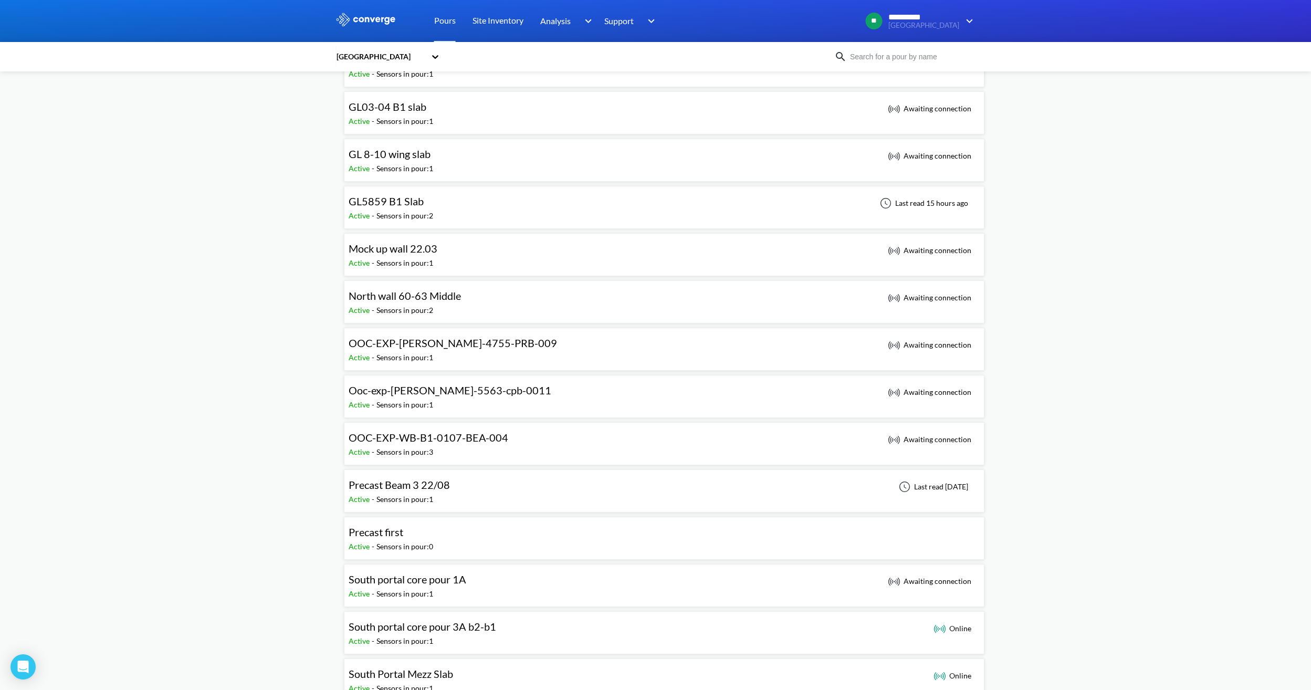
click at [473, 530] on div "Precast first Active - Sensors in pour: 0" at bounding box center [664, 538] width 631 height 34
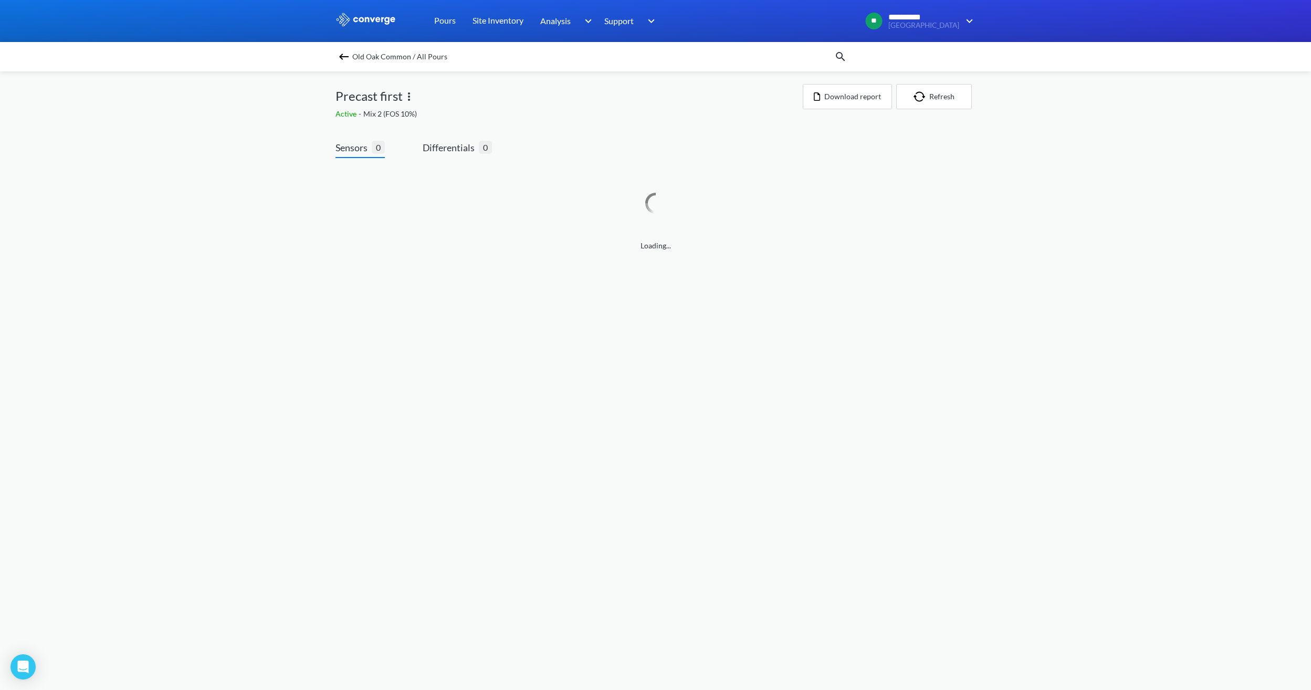
click at [413, 94] on img at bounding box center [409, 96] width 13 height 13
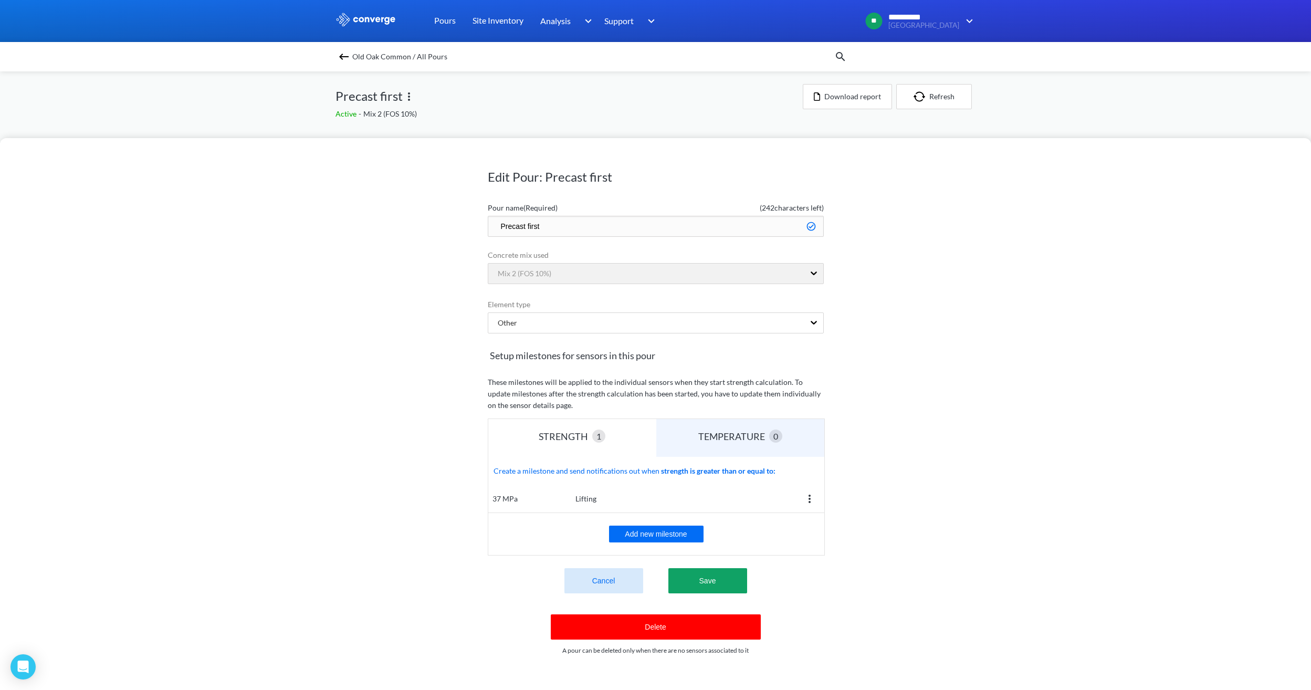
click at [670, 637] on button "Delete" at bounding box center [656, 626] width 210 height 25
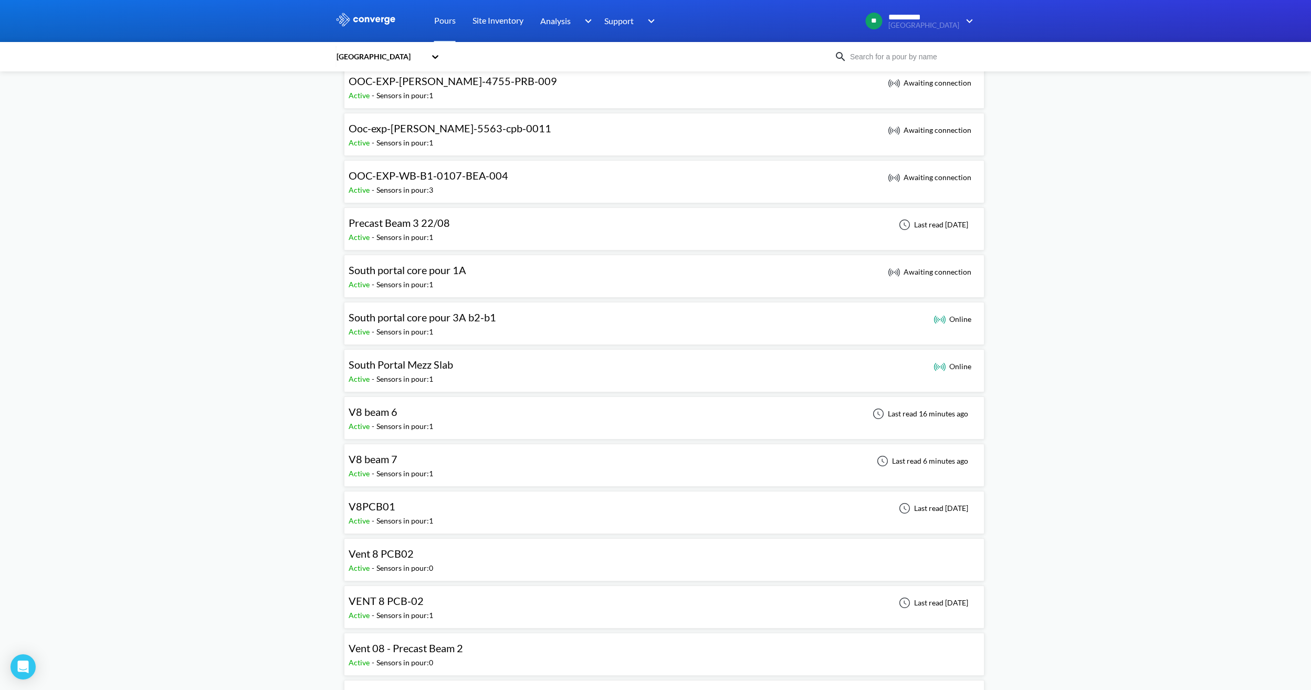
scroll to position [630, 0]
click at [430, 556] on div "Vent 8 PCB02" at bounding box center [391, 553] width 85 height 16
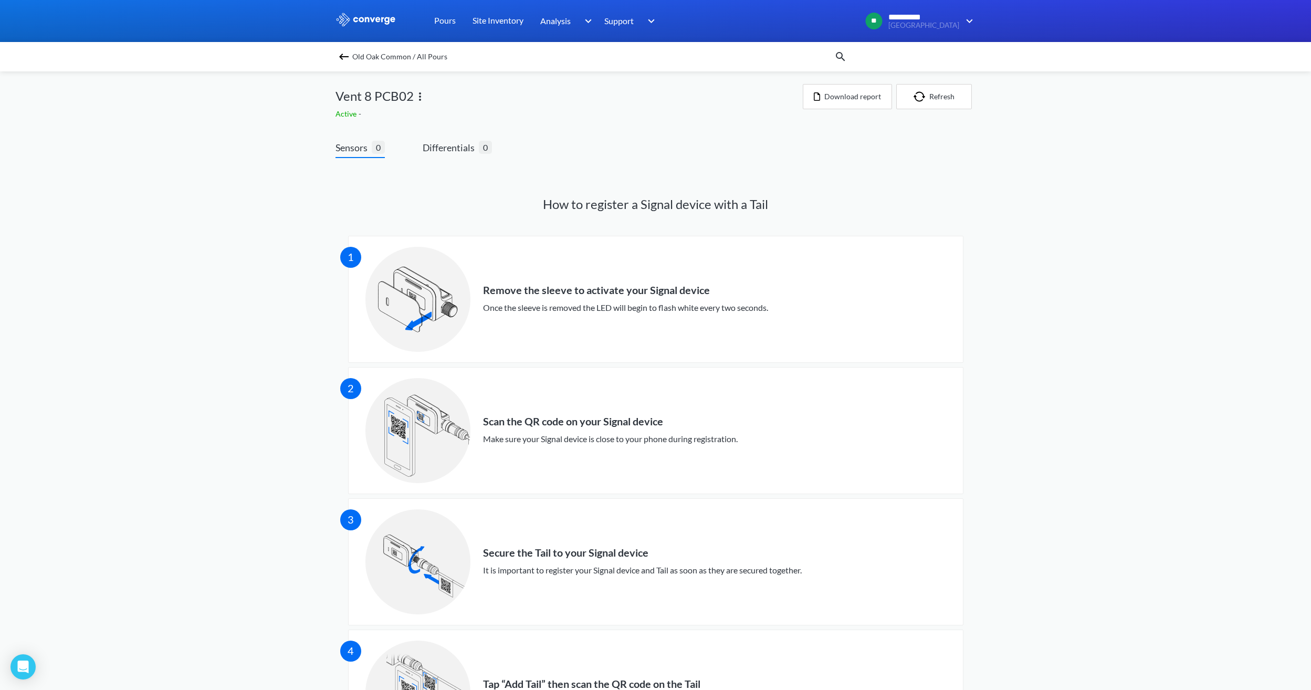
click at [424, 97] on img at bounding box center [420, 96] width 13 height 13
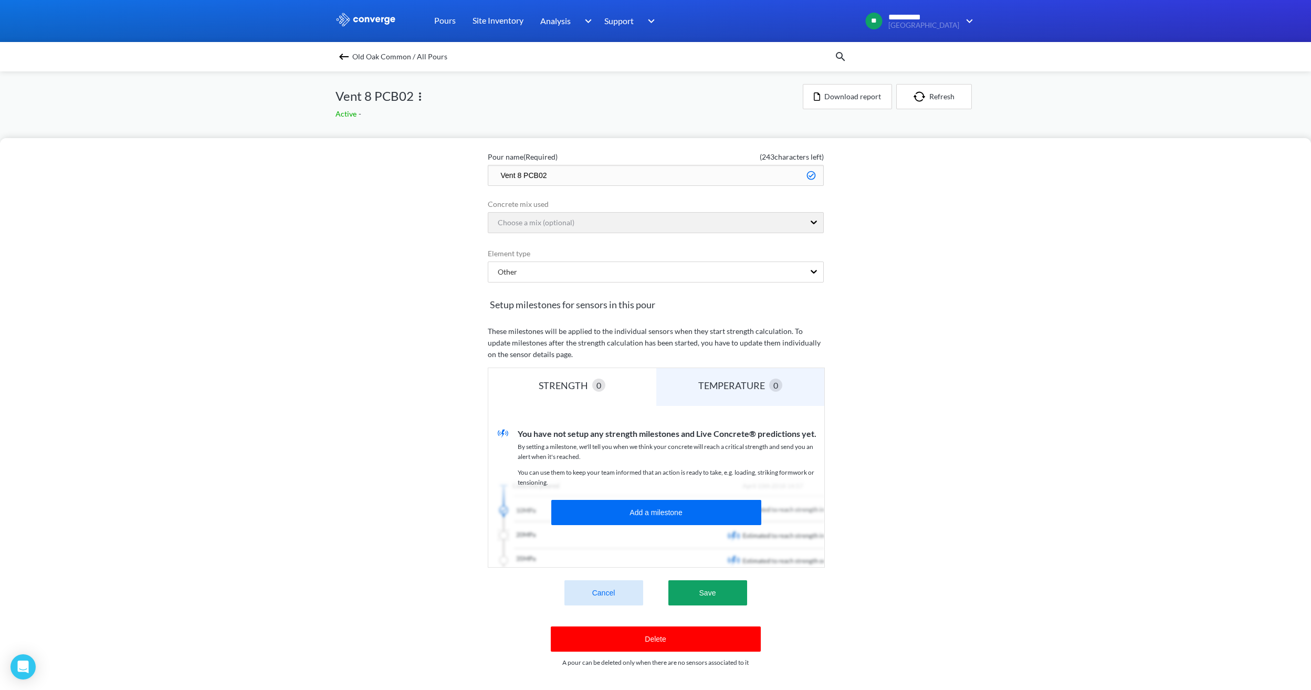
scroll to position [59, 0]
click at [613, 637] on button "Delete" at bounding box center [656, 638] width 210 height 25
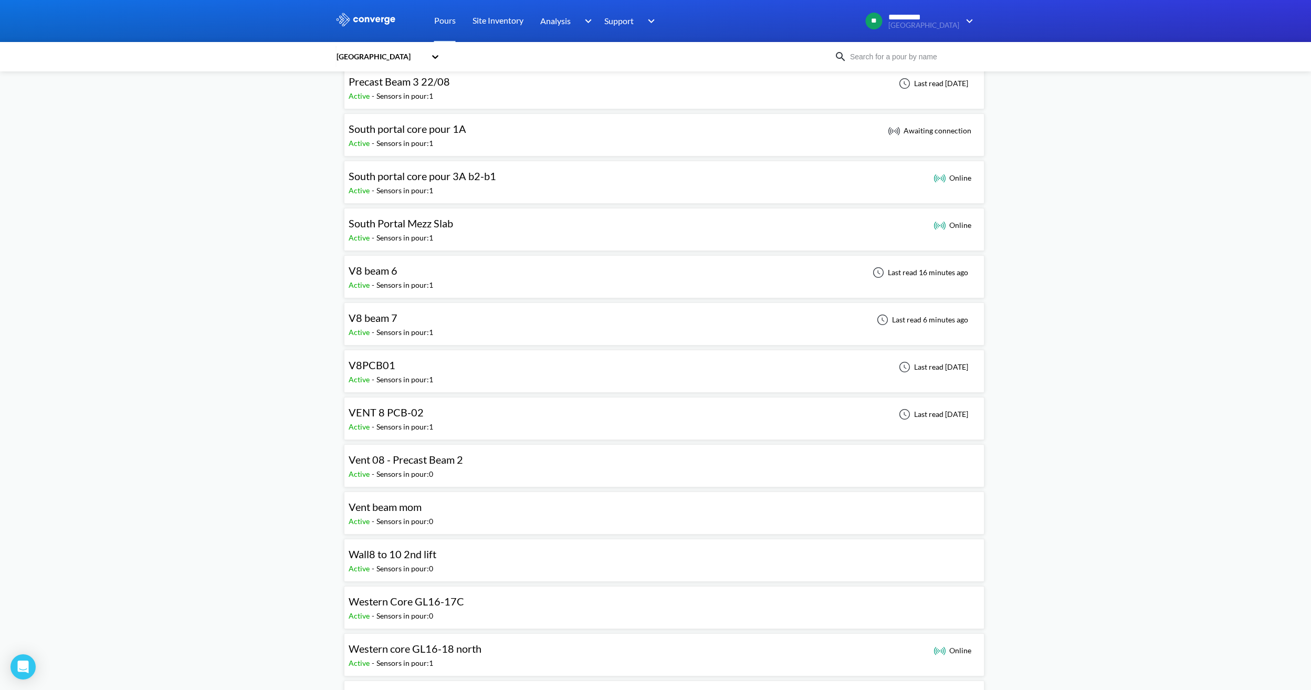
scroll to position [787, 0]
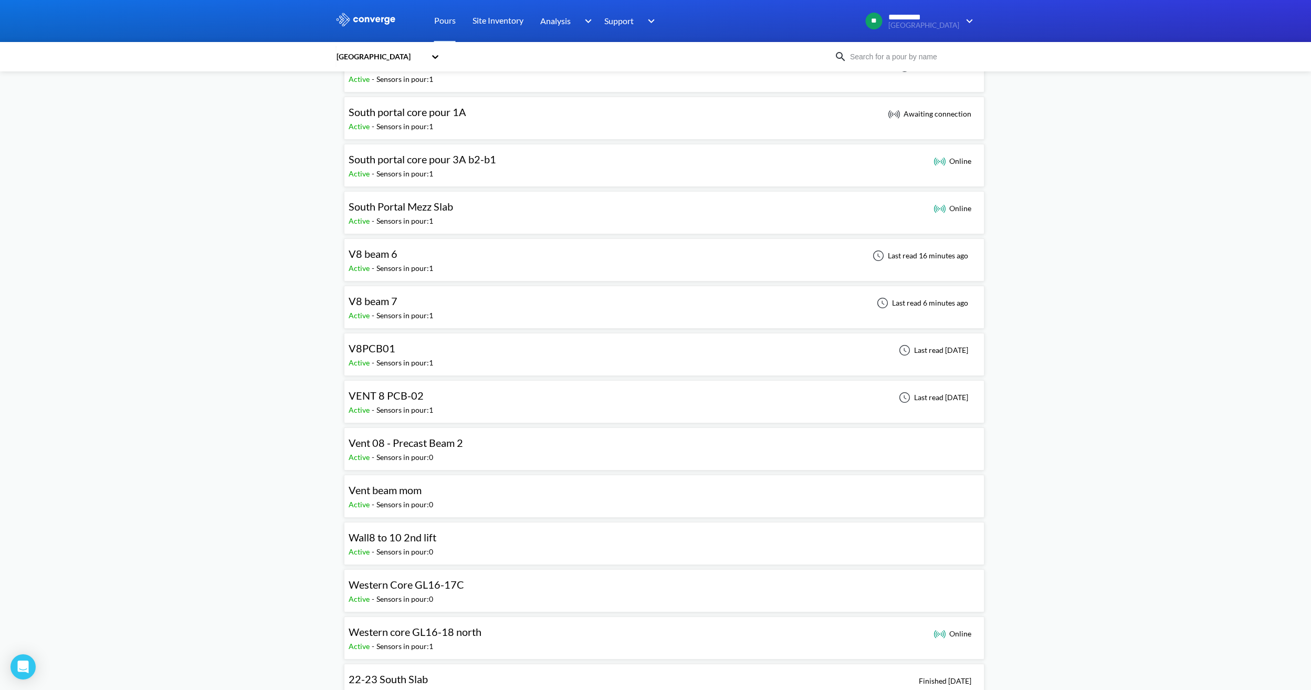
click at [485, 448] on div "Vent 08 - Precast Beam 2 Active - Sensors in pour: 0" at bounding box center [664, 449] width 631 height 34
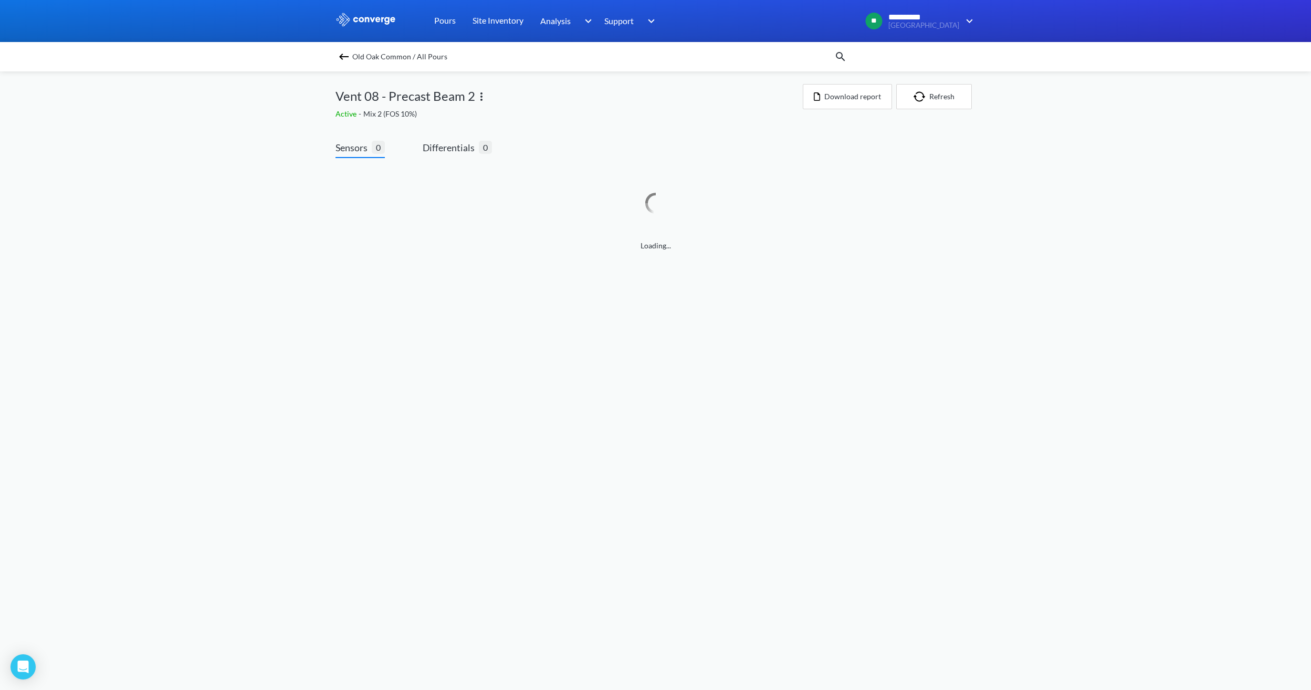
click at [483, 91] on img at bounding box center [481, 96] width 13 height 13
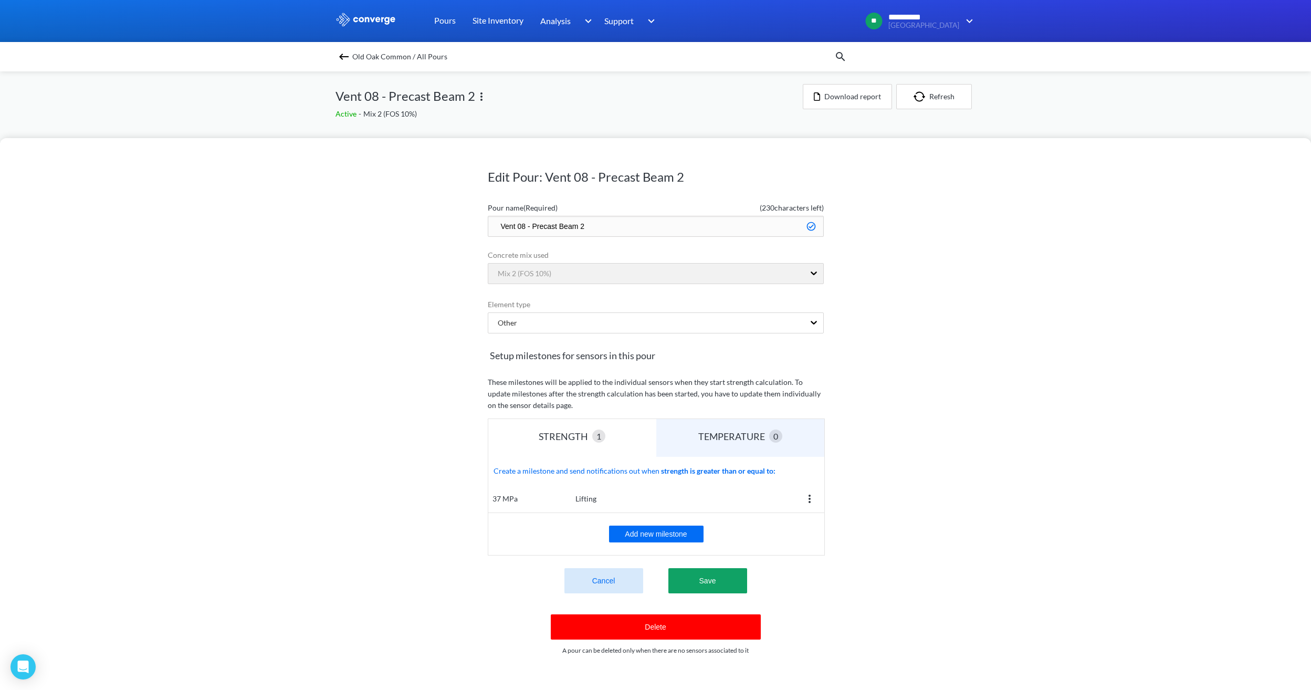
click at [677, 635] on button "Delete" at bounding box center [656, 626] width 210 height 25
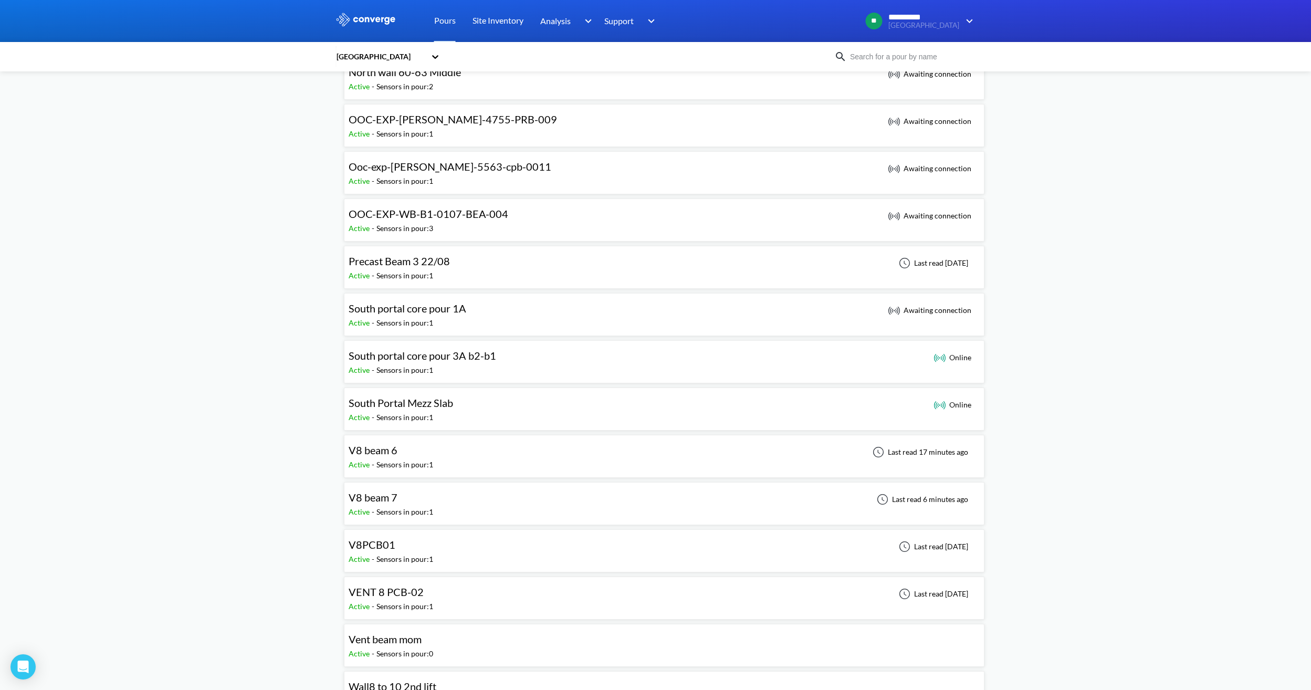
scroll to position [735, 0]
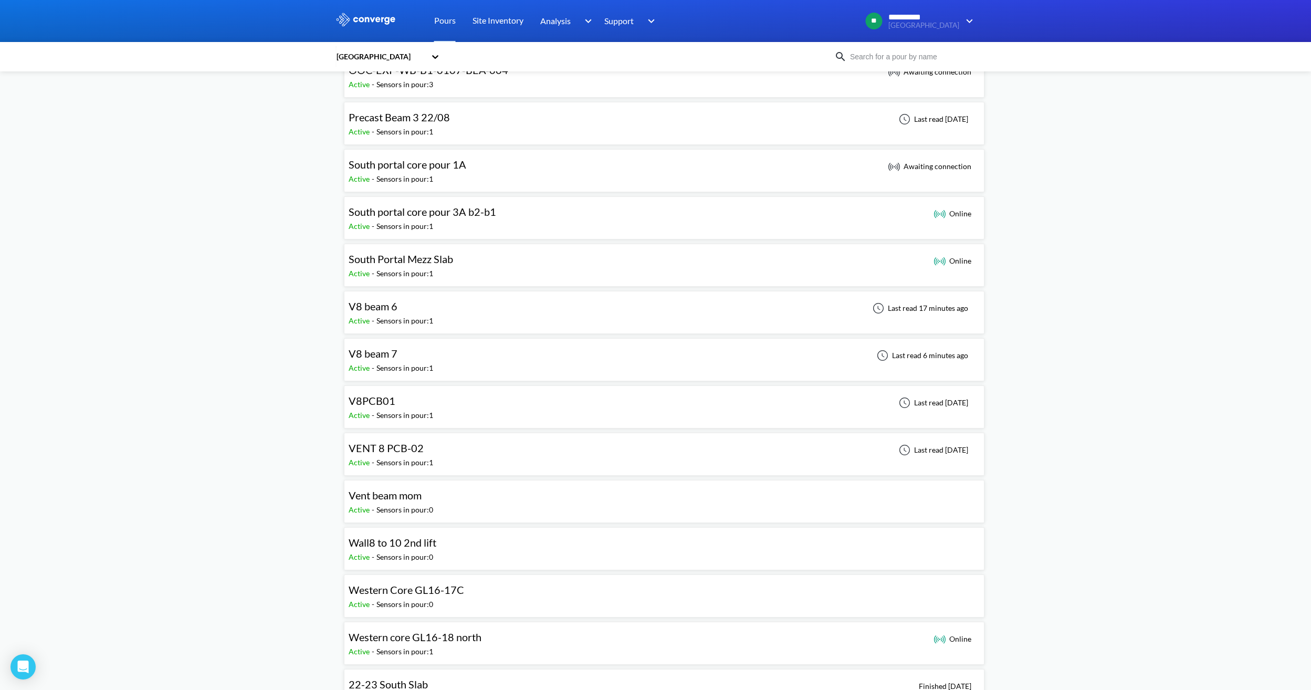
click at [457, 355] on div "V8 beam 7 Active - Sensors in pour: 1 Last read 6 minutes ago" at bounding box center [664, 360] width 631 height 34
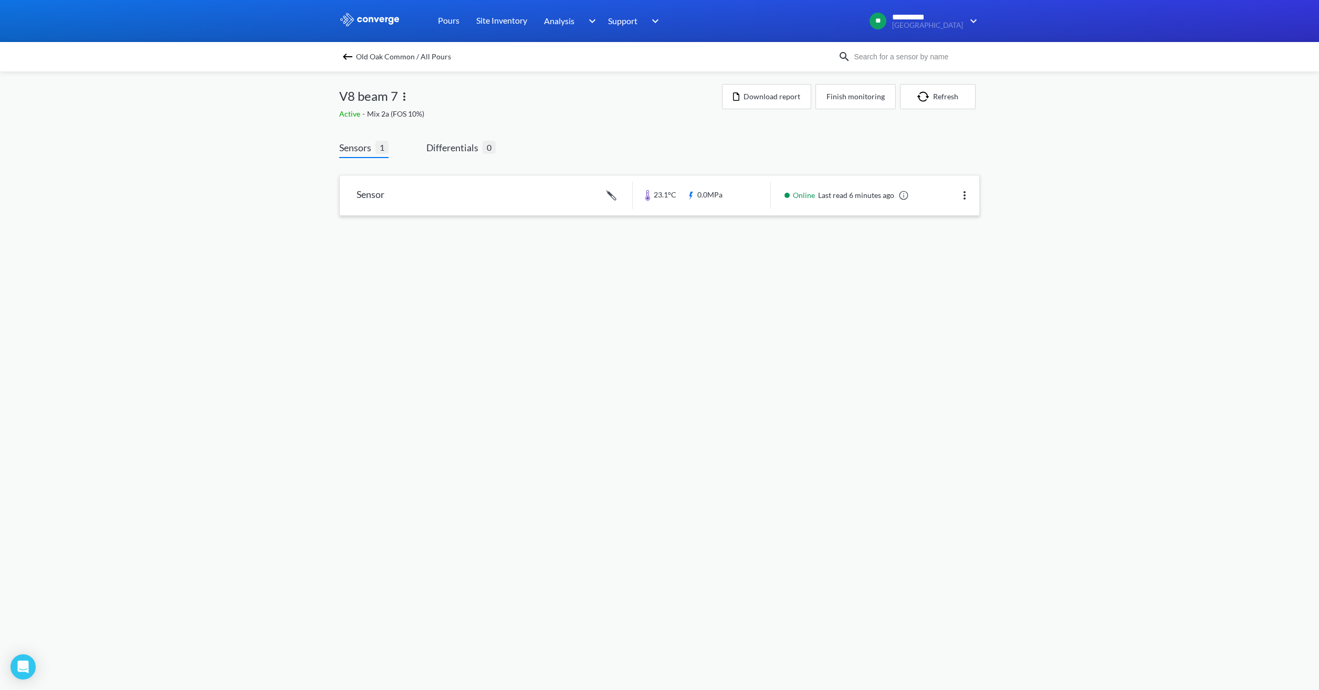
click at [563, 202] on link at bounding box center [659, 195] width 639 height 40
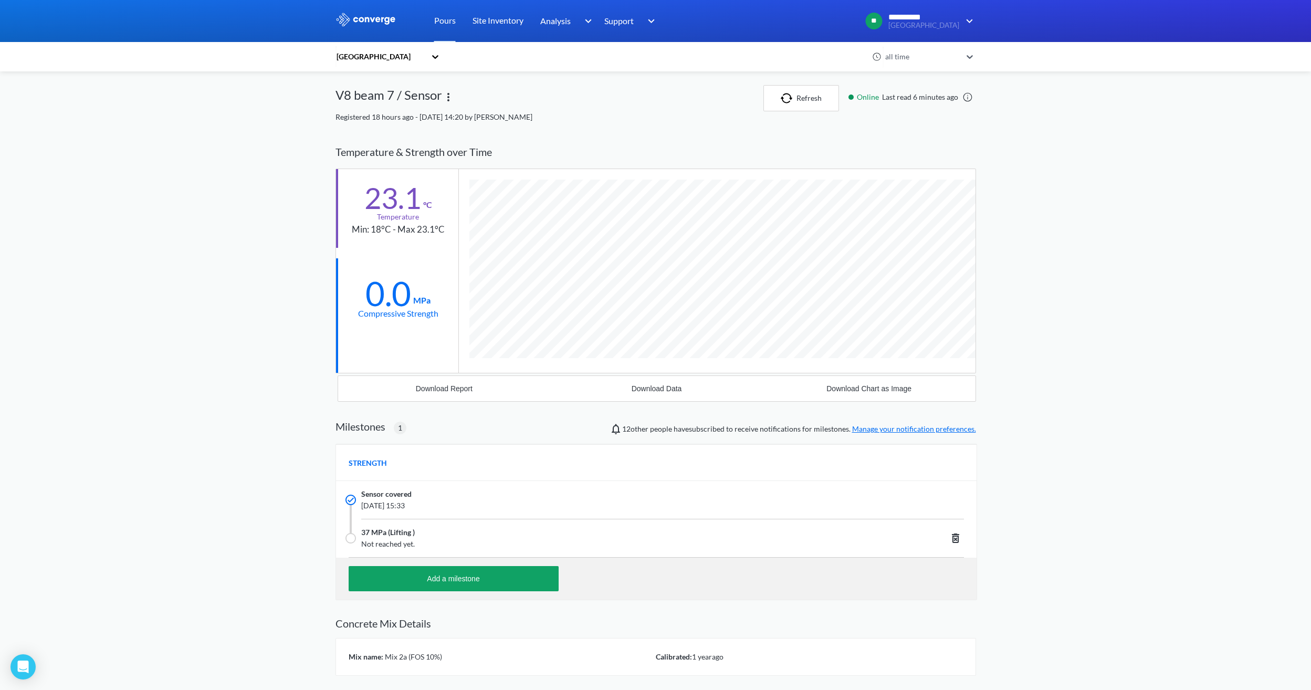
scroll to position [671, 640]
click at [819, 93] on button "Refresh" at bounding box center [801, 98] width 76 height 26
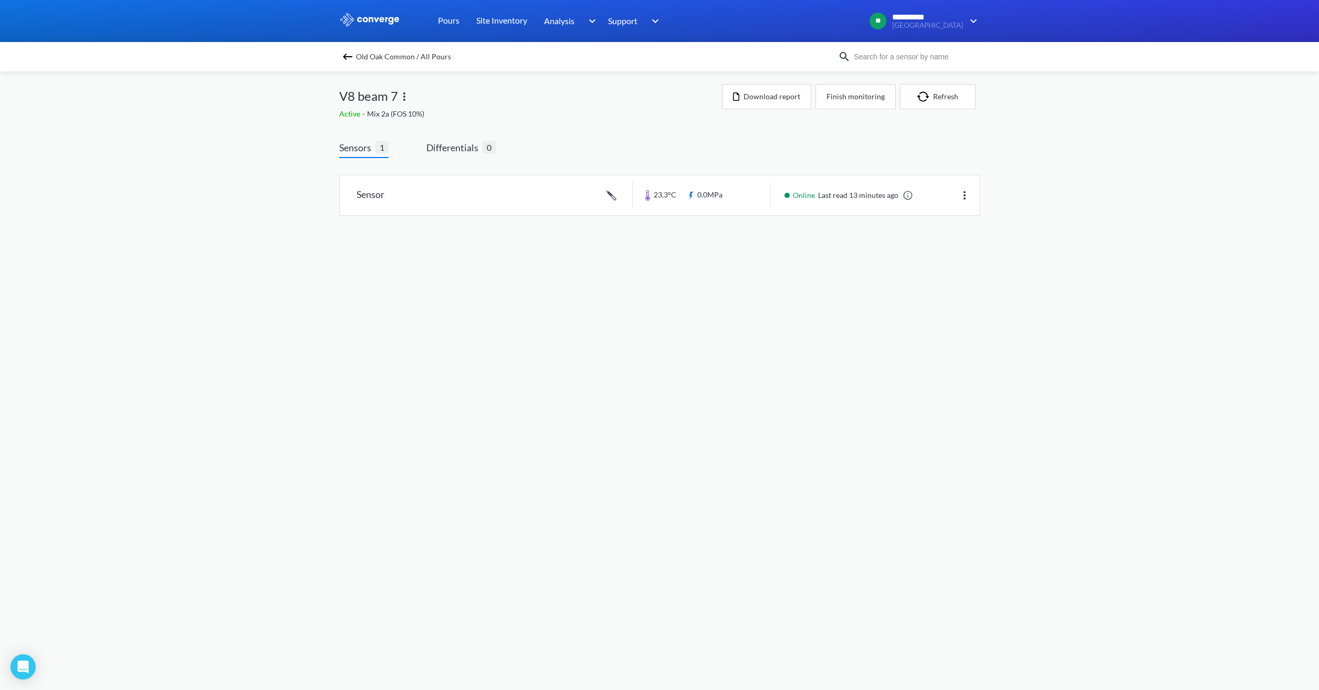
click at [349, 55] on img at bounding box center [347, 56] width 13 height 13
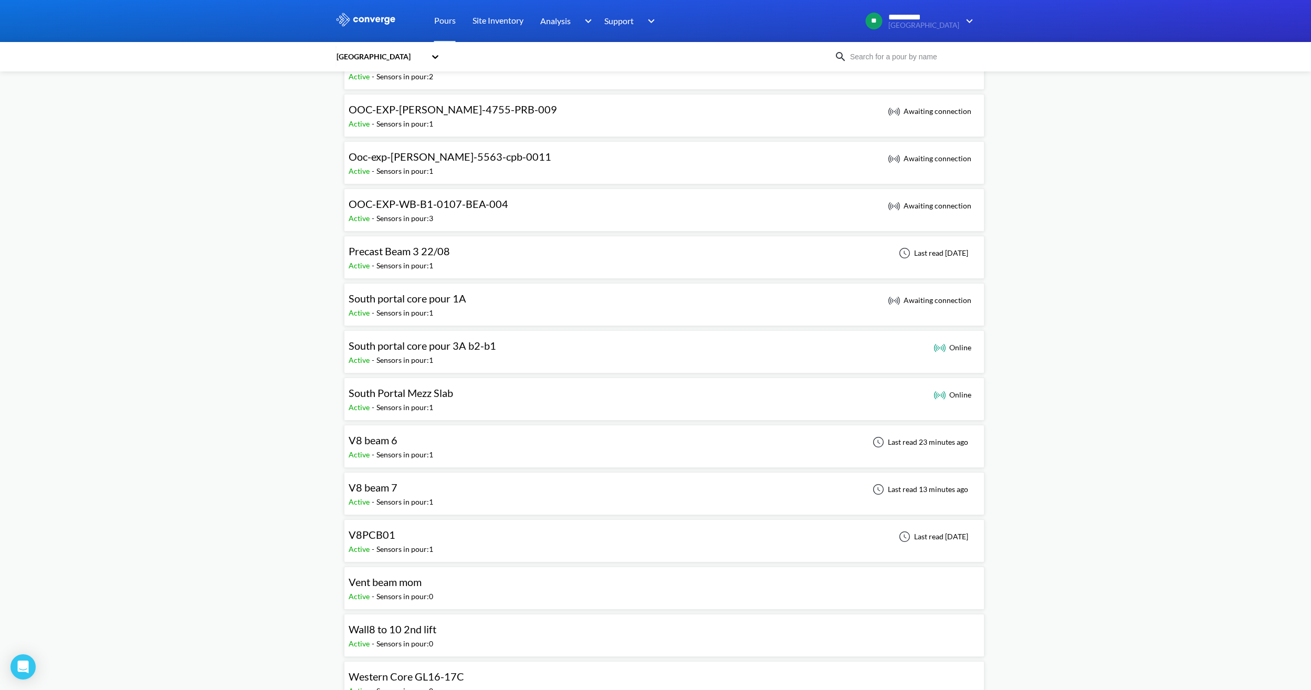
scroll to position [630, 0]
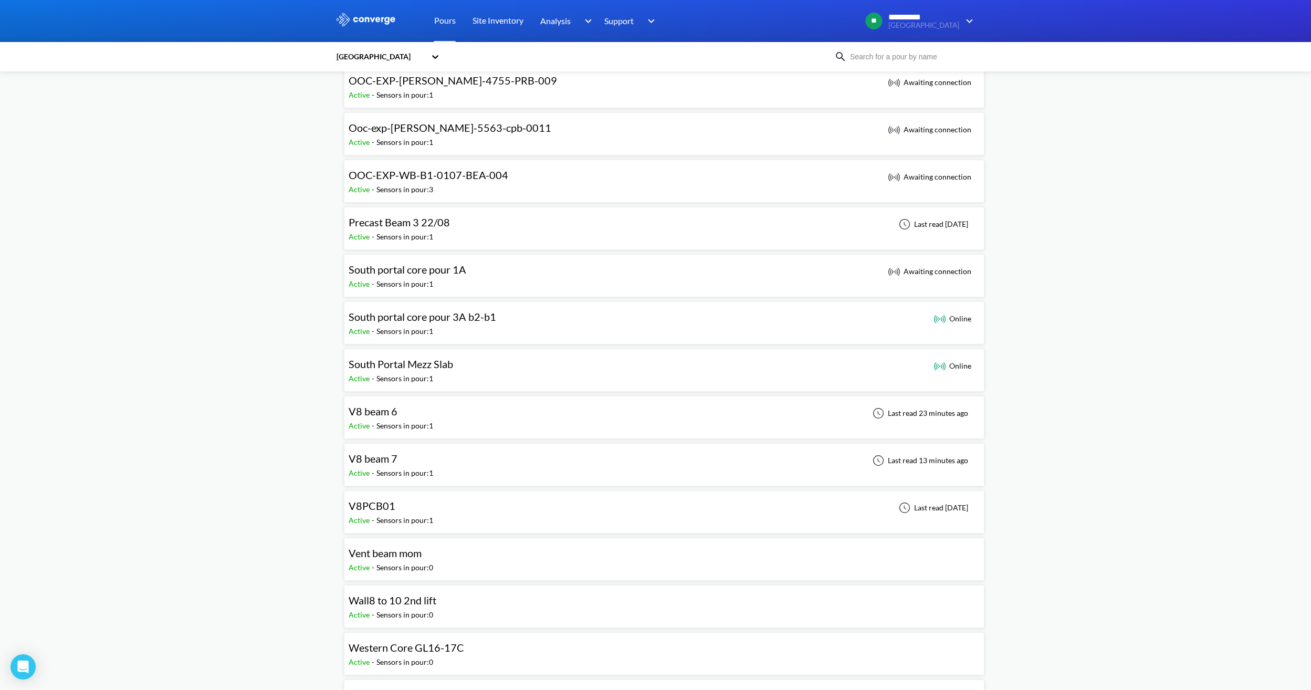
click at [425, 413] on div "V8 beam 6" at bounding box center [391, 411] width 85 height 16
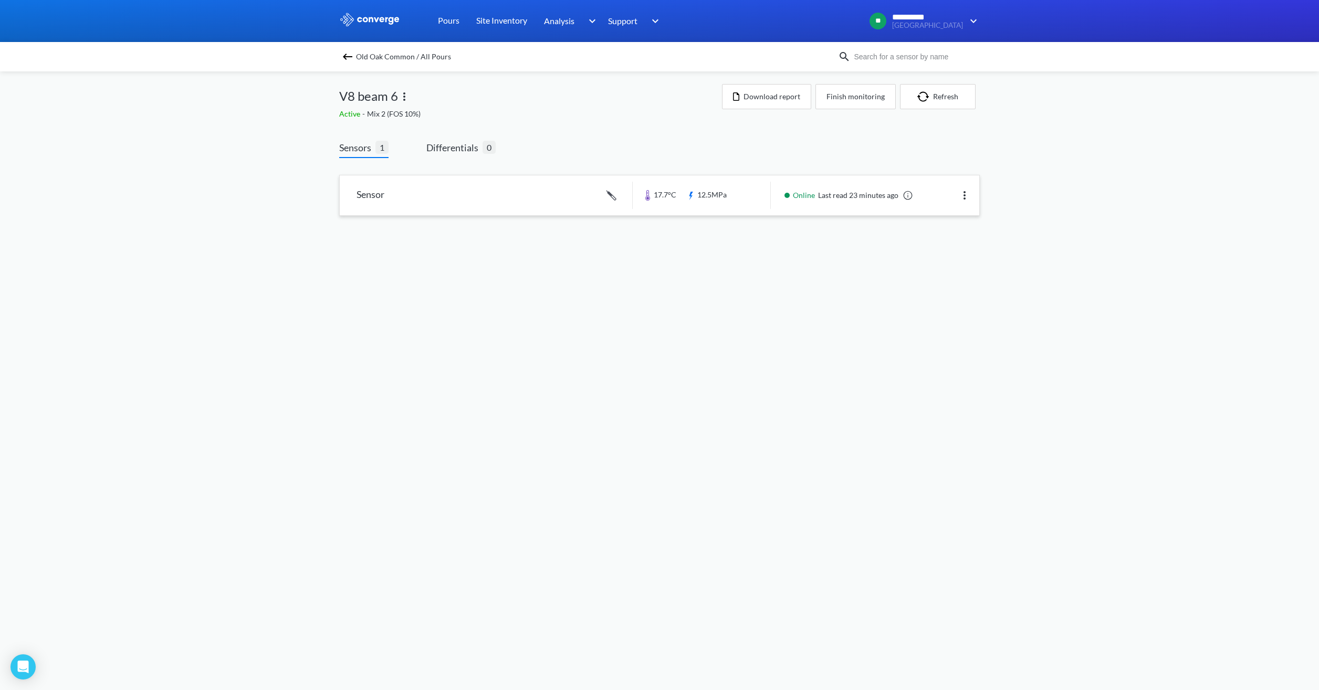
click at [531, 210] on link at bounding box center [659, 195] width 639 height 40
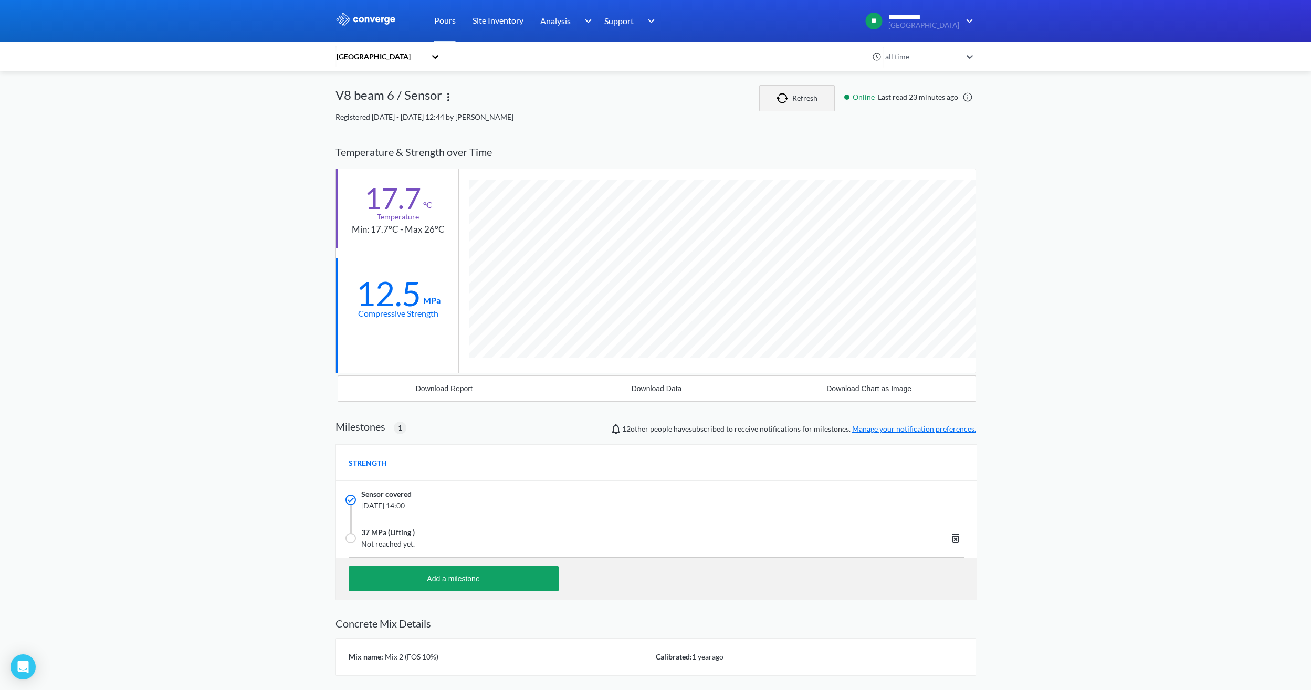
scroll to position [671, 640]
click at [828, 95] on button "Refresh" at bounding box center [797, 98] width 76 height 26
